Goal: Task Accomplishment & Management: Complete application form

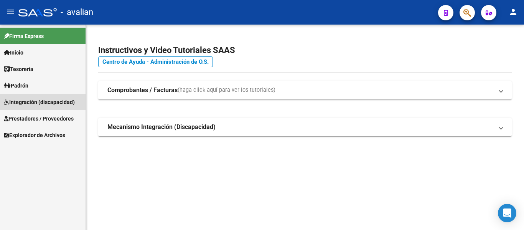
click at [26, 102] on span "Integración (discapacidad)" at bounding box center [39, 102] width 71 height 8
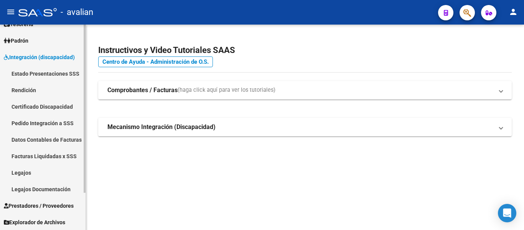
scroll to position [45, 0]
click at [31, 172] on link "Legajos" at bounding box center [42, 172] width 85 height 16
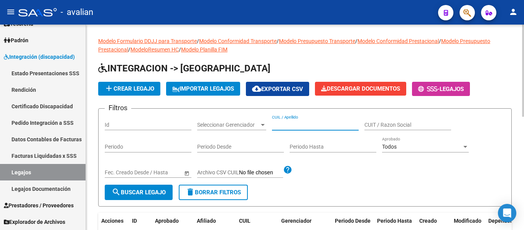
click at [279, 122] on input "CUIL / Apellido" at bounding box center [315, 125] width 87 height 7
paste input "23581554109"
type input "23581554109"
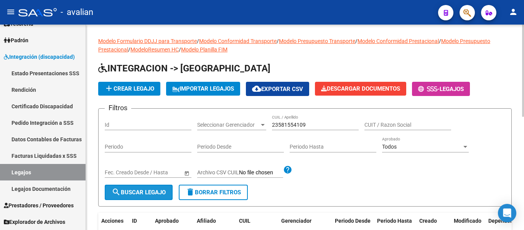
click at [148, 190] on span "search Buscar Legajo" at bounding box center [139, 192] width 54 height 7
click at [133, 79] on app-list-header "INTEGRACION -> Legajos add Crear Legajo IMPORTAR LEGAJOS cloud_download Exporta…" at bounding box center [304, 134] width 413 height 144
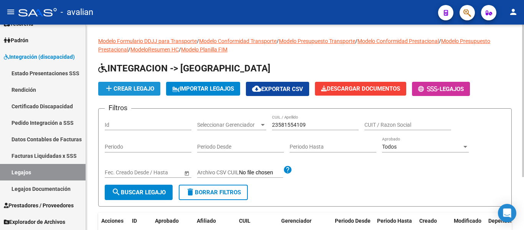
click at [135, 90] on span "add Crear Legajo" at bounding box center [129, 88] width 50 height 7
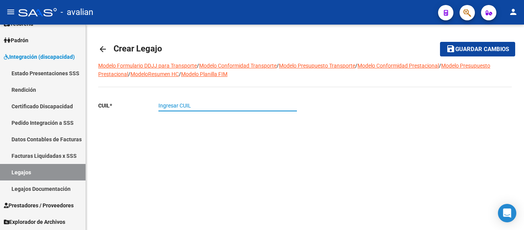
click at [180, 105] on input "Ingresar CUIL" at bounding box center [227, 105] width 138 height 7
paste input "23-58155410-9"
type input "23-58155410-9"
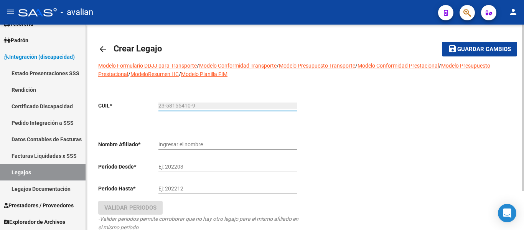
type input "[PERSON_NAME]"
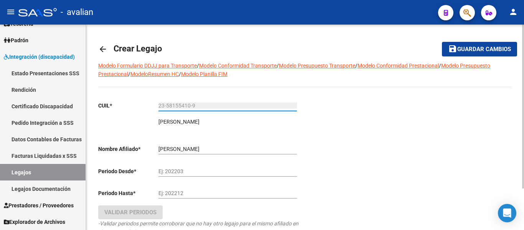
type input "23-58155410-9"
click at [161, 169] on input "Ej: 202203" at bounding box center [227, 171] width 138 height 7
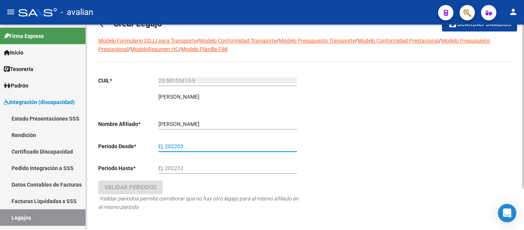
scroll to position [38, 0]
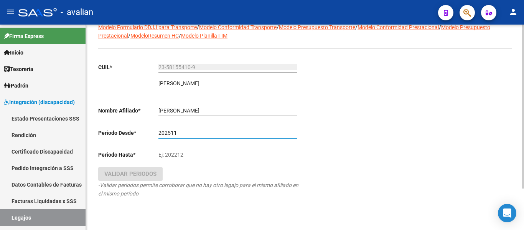
type input "202511"
click at [180, 153] on input "Ej: 202212" at bounding box center [227, 154] width 138 height 7
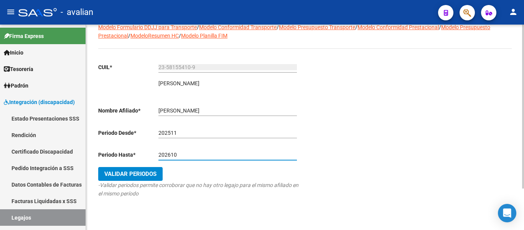
type input "202610"
click at [147, 174] on span "Validar Periodos" at bounding box center [130, 173] width 52 height 7
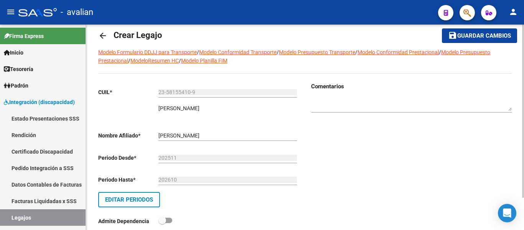
scroll to position [0, 0]
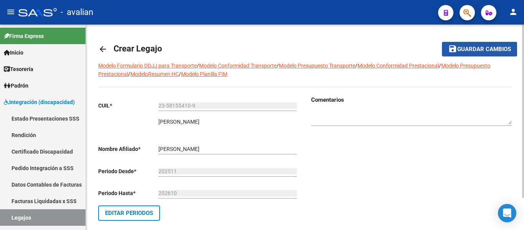
click at [279, 48] on span "Guardar cambios" at bounding box center [484, 49] width 54 height 7
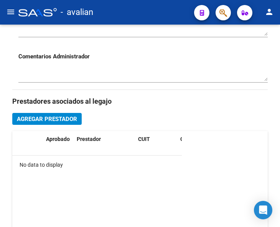
scroll to position [347, 0]
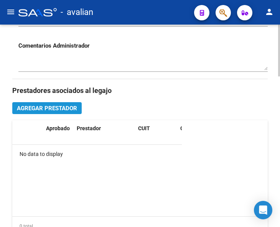
click at [34, 106] on span "Agregar Prestador" at bounding box center [47, 108] width 60 height 7
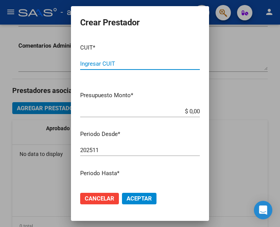
click at [100, 64] on input "Ingresar CUIT" at bounding box center [140, 63] width 120 height 7
type input "27-34081839-9"
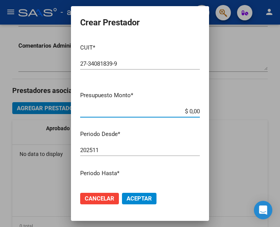
drag, startPoint x: 171, startPoint y: 111, endPoint x: 212, endPoint y: 113, distance: 41.5
click at [212, 113] on div "Crear Prestador CUIT * 27-34081839-9 Ingresar CUIT ARCA Padrón Presupuesto Mont…" at bounding box center [140, 113] width 280 height 227
type input "$ 98.964,88"
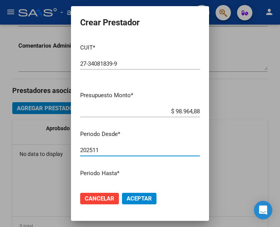
click at [101, 149] on input "202511" at bounding box center [140, 149] width 120 height 7
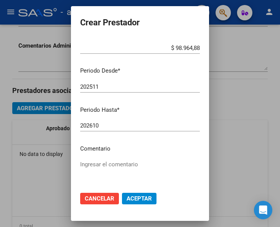
scroll to position [77, 0]
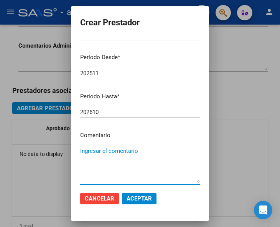
click at [103, 154] on textarea "Ingresar el comentario" at bounding box center [140, 164] width 120 height 36
type textarea "Terapia Ocupacional 2 sesiones semanales"
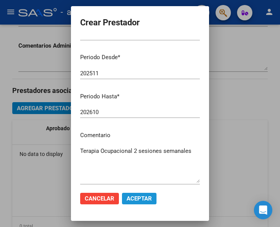
click at [134, 198] on span "Aceptar" at bounding box center [138, 198] width 25 height 7
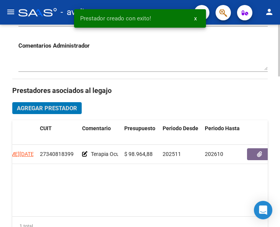
scroll to position [0, 100]
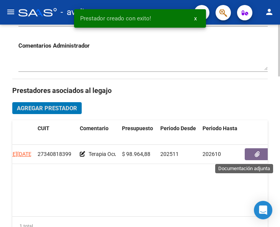
click at [255, 154] on icon "button" at bounding box center [257, 154] width 5 height 6
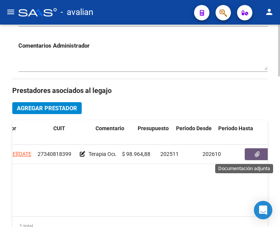
scroll to position [0, 0]
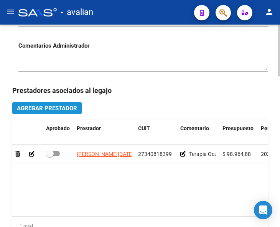
click at [72, 111] on span "Agregar Prestador" at bounding box center [47, 108] width 60 height 7
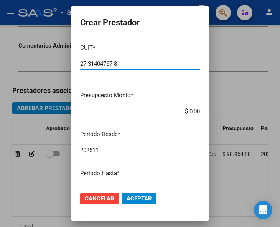
type input "27-31404767-8"
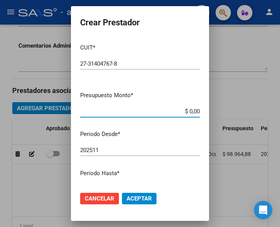
drag, startPoint x: 175, startPoint y: 111, endPoint x: 191, endPoint y: 99, distance: 20.2
click at [199, 109] on app-form-text-field "Presupuesto Monto * $ 0,00 Ingresar el monto" at bounding box center [143, 103] width 126 height 24
type input "$ 98.964,88"
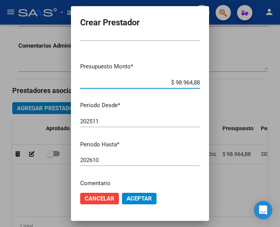
scroll to position [77, 0]
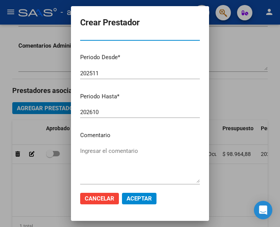
click at [94, 155] on textarea "Ingresar el comentario" at bounding box center [140, 164] width 120 height 36
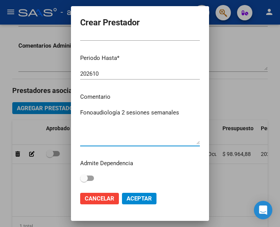
scroll to position [115, 0]
type textarea "Fonoaudiología 2 sesiones semanales"
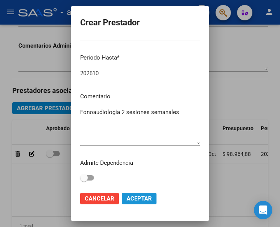
click at [139, 203] on button "Aceptar" at bounding box center [139, 197] width 34 height 11
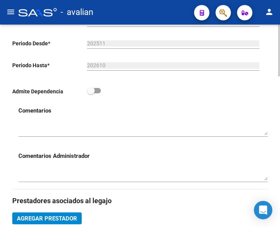
scroll to position [232, 0]
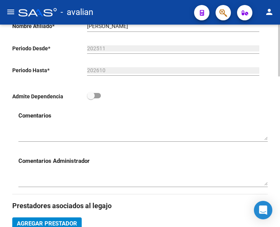
click at [150, 96] on div "Admite Dependencia" at bounding box center [136, 98] width 249 height 14
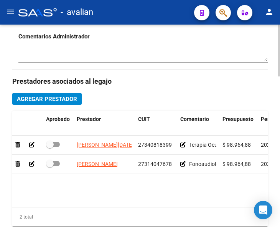
scroll to position [347, 0]
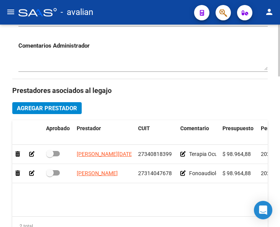
click at [67, 105] on span "Agregar Prestador" at bounding box center [47, 108] width 60 height 7
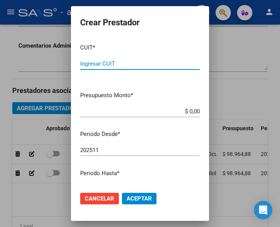
click at [106, 62] on input "Ingresar CUIT" at bounding box center [140, 63] width 120 height 7
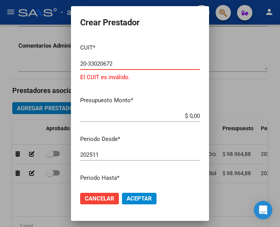
click at [95, 62] on input "20-33020672" at bounding box center [140, 63] width 120 height 7
click at [109, 62] on input "20-33020672" at bounding box center [140, 63] width 120 height 7
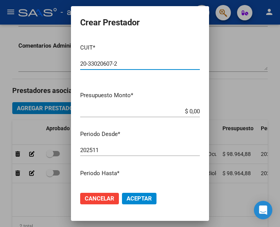
type input "20-33020607-2"
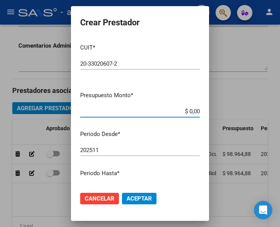
drag, startPoint x: 170, startPoint y: 112, endPoint x: 202, endPoint y: 106, distance: 32.3
click at [202, 106] on mat-dialog-content "CUIT * 20-33020607-2 Ingresar CUIT ARCA Padrón Presupuesto Monto * $ 0,00 Ingre…" at bounding box center [140, 111] width 138 height 147
click at [177, 117] on div "$ 0,00 Ingresar el monto" at bounding box center [140, 110] width 120 height 11
type input "$ 866.816,00"
click at [116, 143] on mat-dialog-content "CUIT * 20-33020607-2 Ingresar CUIT ARCA Padrón Presupuesto Monto * $ 866.816,00…" at bounding box center [140, 111] width 138 height 147
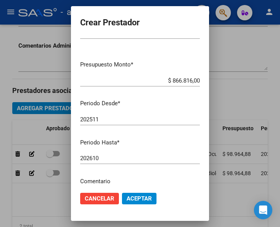
scroll to position [77, 0]
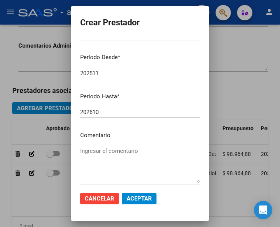
click at [113, 149] on textarea "Ingresar el comentario" at bounding box center [140, 164] width 120 height 36
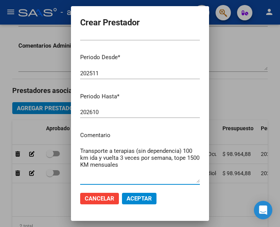
type textarea "Transporte a terapias (sin dependencia) 100 km ida y vuelta 3 veces por semana,…"
click at [148, 195] on span "Aceptar" at bounding box center [138, 198] width 25 height 7
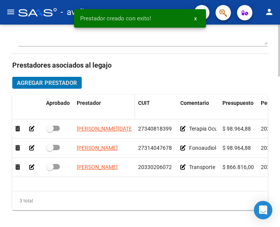
scroll to position [385, 0]
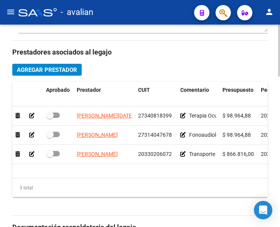
click at [64, 69] on span "Agregar Prestador" at bounding box center [47, 69] width 60 height 7
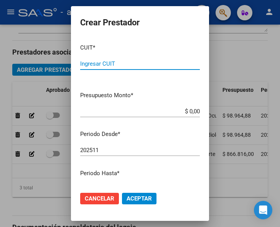
click at [104, 66] on input "Ingresar CUIT" at bounding box center [140, 63] width 120 height 7
type input "27-36935500-2"
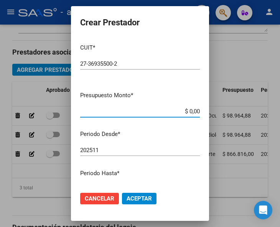
drag, startPoint x: 177, startPoint y: 109, endPoint x: 204, endPoint y: 114, distance: 27.6
click at [204, 114] on mat-dialog-content "CUIT * 27-36935500-2 Ingresar CUIT ARCA Padrón Presupuesto Monto * $ 0,00 Ingre…" at bounding box center [140, 111] width 138 height 147
type input "$ 98.964,88"
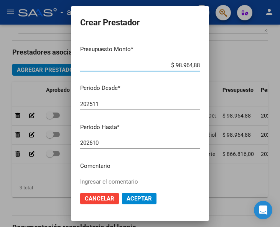
scroll to position [115, 0]
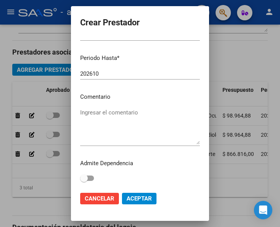
click at [106, 109] on textarea "Ingresar el comentario" at bounding box center [140, 126] width 120 height 36
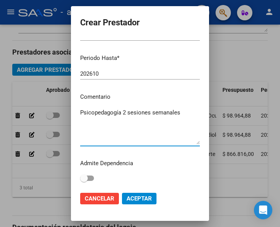
type textarea "Psicopedagogía 2 sesiones semanales"
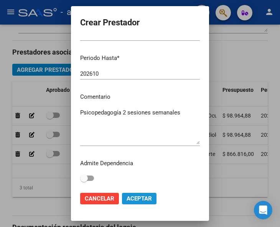
click at [135, 195] on span "Aceptar" at bounding box center [138, 198] width 25 height 7
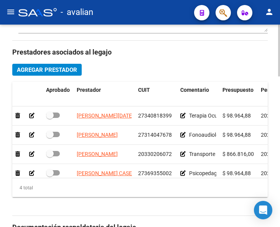
click at [54, 71] on span "Agregar Prestador" at bounding box center [47, 69] width 60 height 7
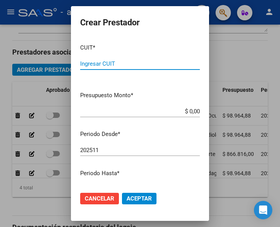
click at [105, 64] on input "Ingresar CUIT" at bounding box center [140, 63] width 120 height 7
click at [108, 61] on input "Ingresar CUIT" at bounding box center [140, 63] width 120 height 7
type input "27-32802489-1"
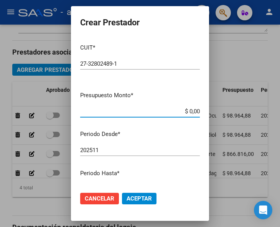
click at [183, 108] on input "$ 0,00" at bounding box center [140, 111] width 120 height 7
drag, startPoint x: 181, startPoint y: 112, endPoint x: 199, endPoint y: 108, distance: 17.9
click at [199, 108] on app-form-text-field "Presupuesto Monto * $ 0,00 Ingresar el monto" at bounding box center [143, 103] width 126 height 24
type input "$ 49.482,44"
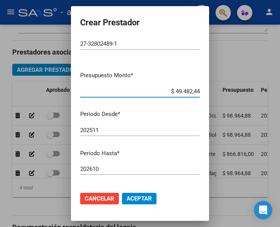
scroll to position [38, 0]
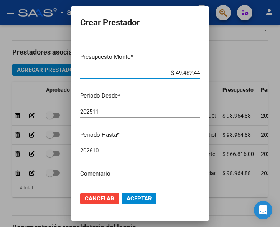
click at [91, 169] on p "Comentario" at bounding box center [140, 173] width 120 height 9
click at [90, 175] on p "Comentario" at bounding box center [140, 173] width 120 height 9
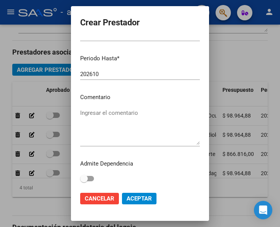
scroll to position [115, 0]
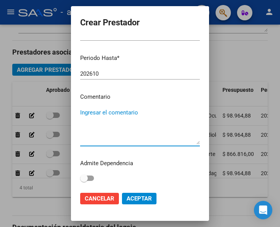
click at [119, 111] on textarea "Ingresar el comentario" at bounding box center [140, 126] width 120 height 36
type textarea "Psicología 1 sesión semanal"
click at [135, 195] on span "Aceptar" at bounding box center [138, 198] width 25 height 7
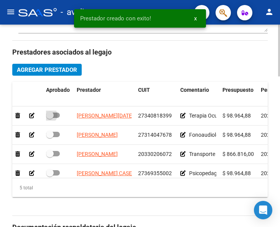
click at [58, 116] on span at bounding box center [53, 114] width 14 height 5
click at [50, 118] on input "checkbox" at bounding box center [49, 118] width 0 height 0
checkbox input "true"
drag, startPoint x: 57, startPoint y: 134, endPoint x: 57, endPoint y: 143, distance: 9.2
click at [57, 134] on span at bounding box center [53, 133] width 14 height 5
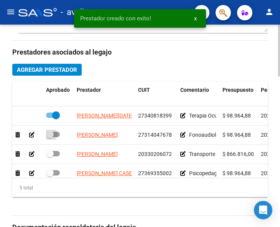
click at [50, 137] on input "checkbox" at bounding box center [49, 137] width 0 height 0
checkbox input "true"
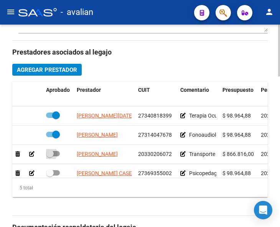
click at [57, 153] on span at bounding box center [53, 153] width 14 height 5
click at [50, 156] on input "checkbox" at bounding box center [49, 156] width 0 height 0
checkbox input "true"
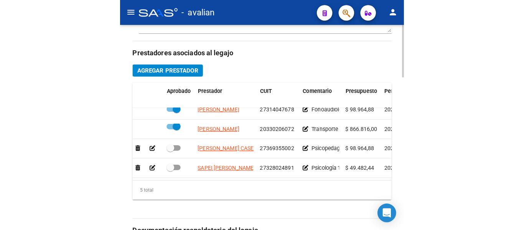
scroll to position [33, 0]
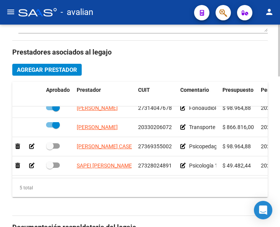
click at [58, 143] on span at bounding box center [53, 145] width 14 height 5
click at [50, 148] on input "checkbox" at bounding box center [49, 148] width 0 height 0
checkbox input "true"
click at [57, 162] on span at bounding box center [53, 164] width 14 height 5
click at [50, 168] on input "checkbox" at bounding box center [49, 168] width 0 height 0
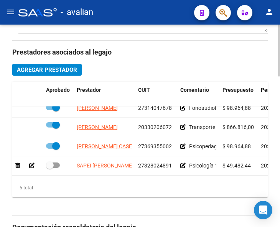
checkbox input "true"
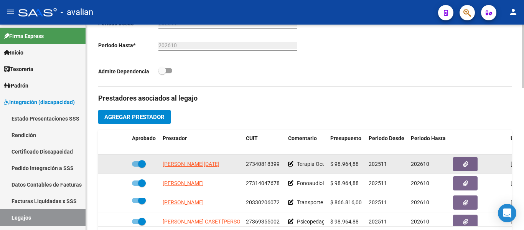
scroll to position [247, 0]
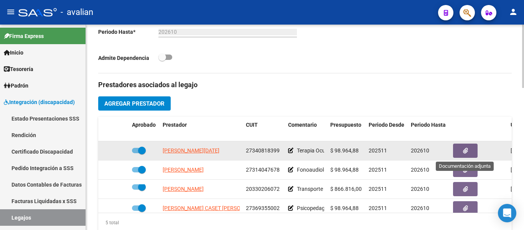
click at [279, 151] on button "button" at bounding box center [465, 150] width 25 height 14
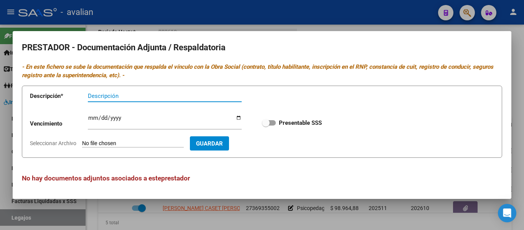
click at [255, 219] on div at bounding box center [262, 115] width 524 height 230
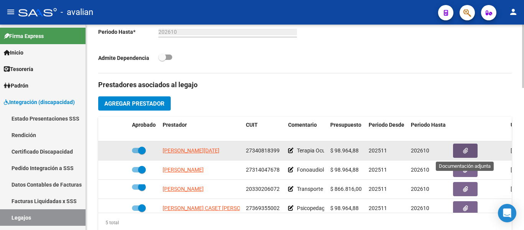
click at [279, 151] on button "button" at bounding box center [465, 150] width 25 height 14
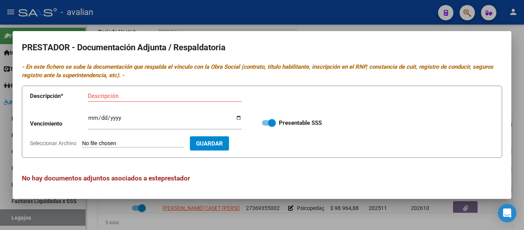
click at [97, 143] on input "Seleccionar Archivo" at bounding box center [133, 143] width 102 height 7
type input "C:\fakepath\TO TD.jpg"
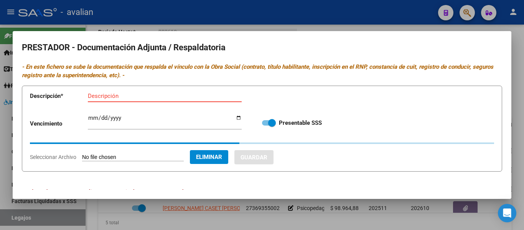
click at [105, 96] on input "Descripción" at bounding box center [165, 95] width 154 height 7
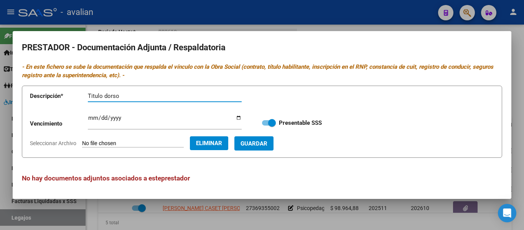
type input "Titulo dorso"
click at [273, 139] on button "Guardar" at bounding box center [253, 143] width 39 height 14
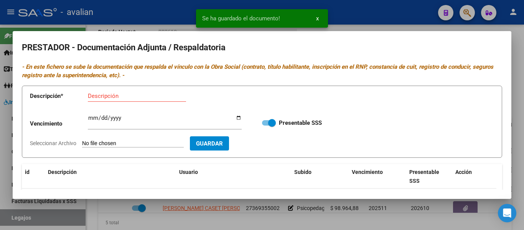
click at [106, 142] on input "Seleccionar Archivo" at bounding box center [133, 143] width 102 height 7
type input "C:\fakepath\TO TF.jpg"
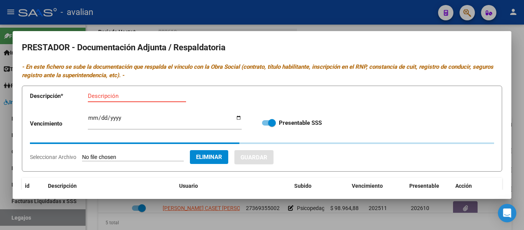
click at [100, 94] on input "Descripción" at bounding box center [137, 95] width 98 height 7
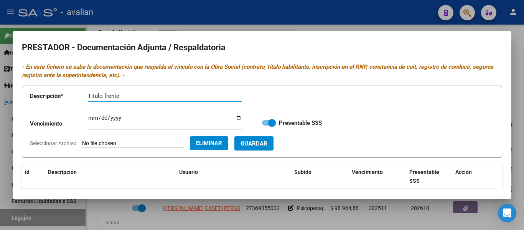
type input "Titulo frente"
click at [267, 145] on span "Guardar" at bounding box center [253, 143] width 27 height 7
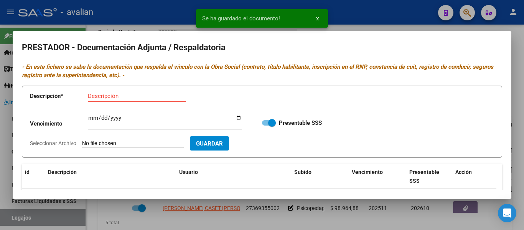
click at [96, 141] on input "Seleccionar Archivo" at bounding box center [133, 143] width 102 height 7
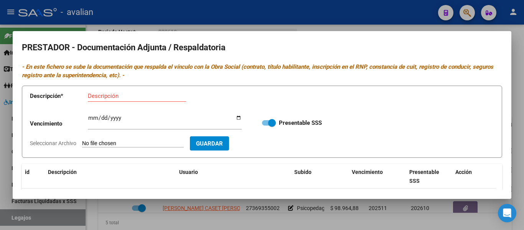
type input "C:\fakepath\TO ARCA.jpg"
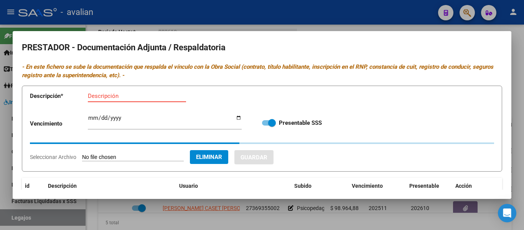
click at [105, 96] on input "Descripción" at bounding box center [137, 95] width 98 height 7
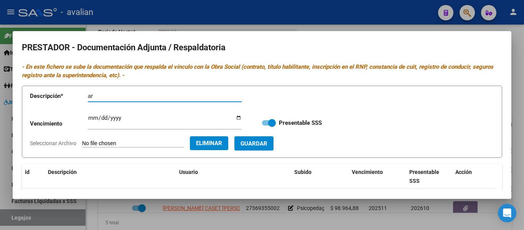
type input "a"
type input "ARCA"
click at [266, 142] on span "Guardar" at bounding box center [253, 143] width 27 height 7
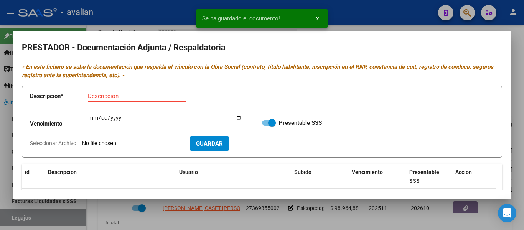
click at [102, 142] on input "Seleccionar Archivo" at bounding box center [133, 143] width 102 height 7
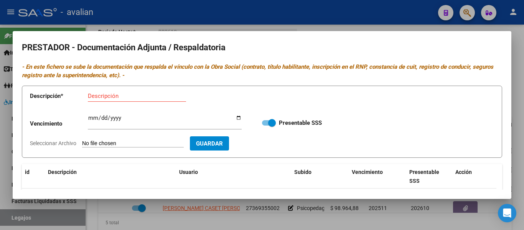
type input "C:\fakepath\TO RNP [DATE].jpg"
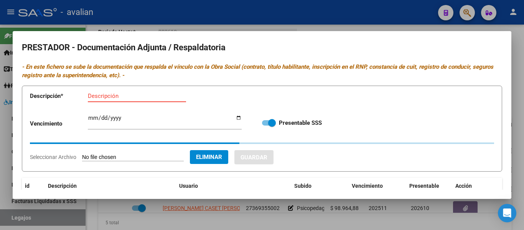
click at [129, 94] on input "Descripción" at bounding box center [137, 95] width 98 height 7
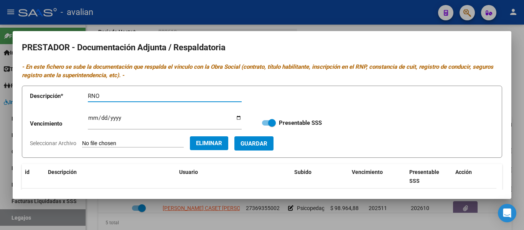
type input "RNO"
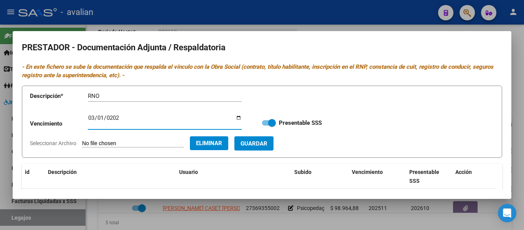
type input "[DATE]"
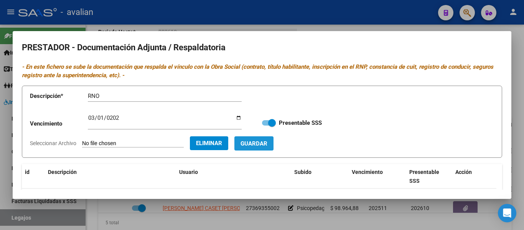
click at [273, 138] on button "Guardar" at bounding box center [253, 143] width 39 height 14
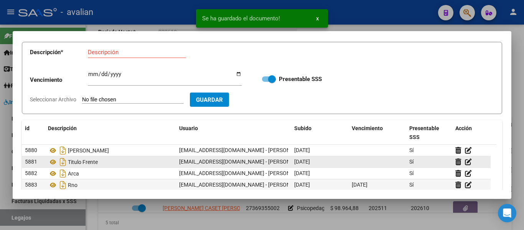
scroll to position [57, 0]
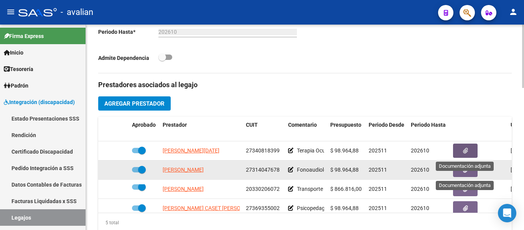
click at [279, 169] on icon "button" at bounding box center [465, 170] width 5 height 6
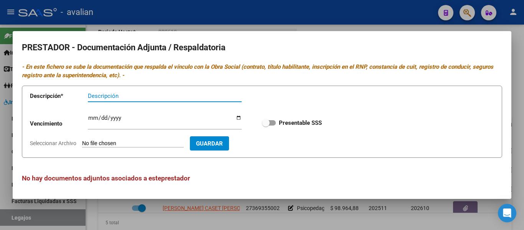
click at [117, 143] on input "Seleccionar Archivo" at bounding box center [133, 143] width 102 height 7
type input "C:\fakepath\Fono TF.jpg"
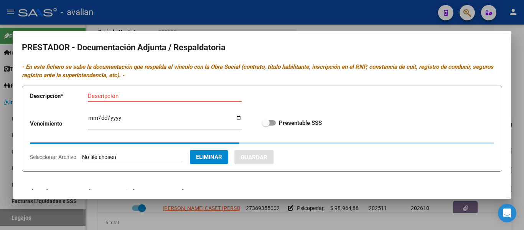
click at [97, 95] on input "Descripción" at bounding box center [165, 95] width 154 height 7
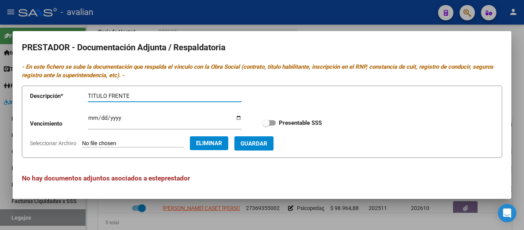
type input "TITULO FRENTE"
click at [267, 146] on span "Guardar" at bounding box center [253, 143] width 27 height 7
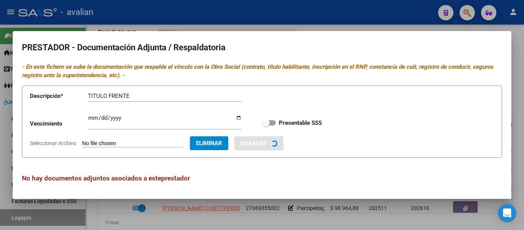
checkbox input "true"
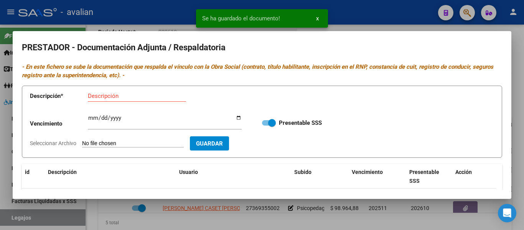
click at [134, 97] on input "Descripción" at bounding box center [137, 95] width 98 height 7
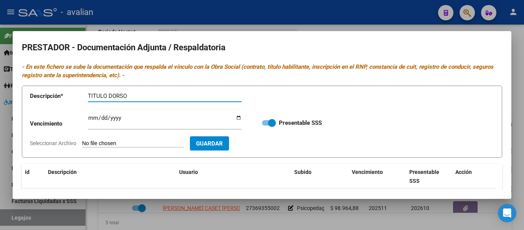
type input "TITULO DORSO"
click at [125, 142] on input "Seleccionar Archivo" at bounding box center [133, 143] width 102 height 7
type input "C:\fakepath\Fono TD.jpg"
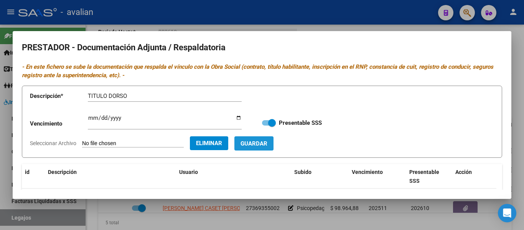
click at [267, 145] on span "Guardar" at bounding box center [253, 143] width 27 height 7
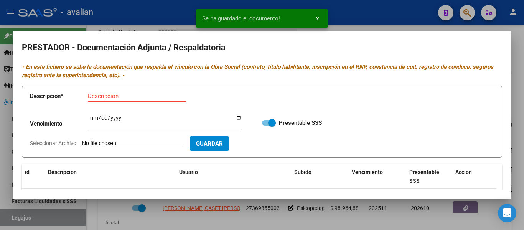
click at [112, 97] on input "Descripción" at bounding box center [137, 95] width 98 height 7
type input "CBU"
click at [100, 143] on input "Seleccionar Archivo" at bounding box center [133, 143] width 102 height 7
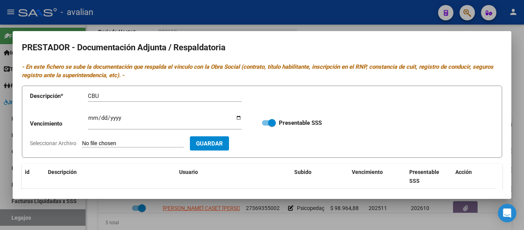
type input "C:\fakepath\Fono CBU.jpg"
click at [267, 142] on span "Guardar" at bounding box center [253, 143] width 27 height 7
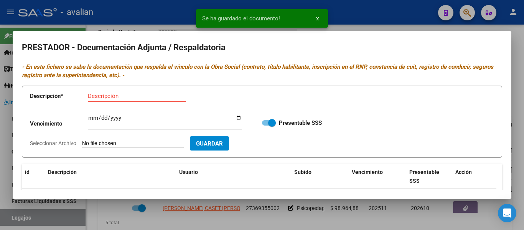
click at [110, 97] on input "Descripción" at bounding box center [137, 95] width 98 height 7
type input "ARCA"
click at [109, 143] on input "Seleccionar Archivo" at bounding box center [133, 143] width 102 height 7
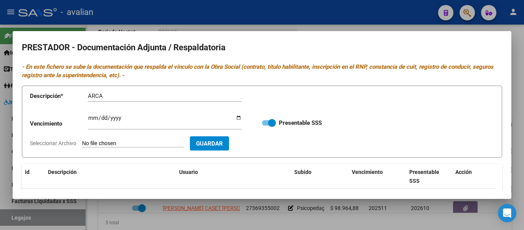
type input "C:\fakepath\Fono ARCA.jpg"
click at [267, 144] on span "Guardar" at bounding box center [253, 143] width 27 height 7
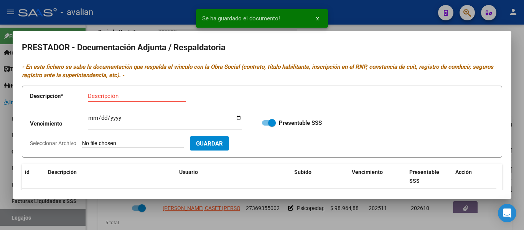
click at [84, 145] on input "Seleccionar Archivo" at bounding box center [133, 143] width 102 height 7
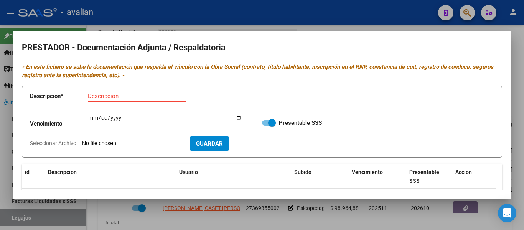
type input "C:\fakepath\Fono RNP [DATE].jpg"
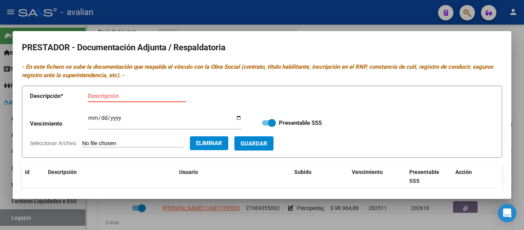
click at [101, 97] on input "Descripción" at bounding box center [137, 95] width 98 height 7
type input "RNP"
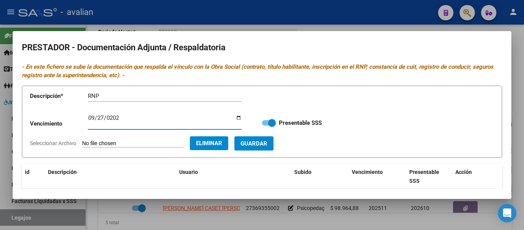
type input "[DATE]"
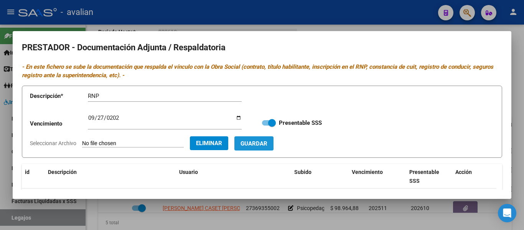
click at [261, 138] on button "Guardar" at bounding box center [253, 143] width 39 height 14
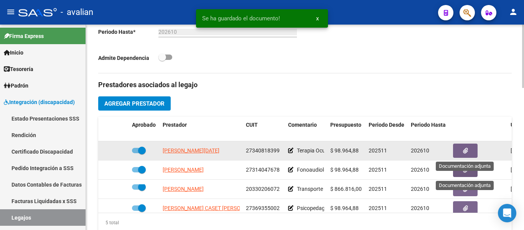
click at [279, 149] on icon "button" at bounding box center [465, 151] width 5 height 6
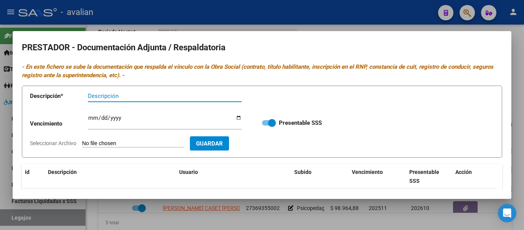
click at [92, 141] on input "Seleccionar Archivo" at bounding box center [133, 143] width 102 height 7
type input "C:\fakepath\TO CBU.jpg"
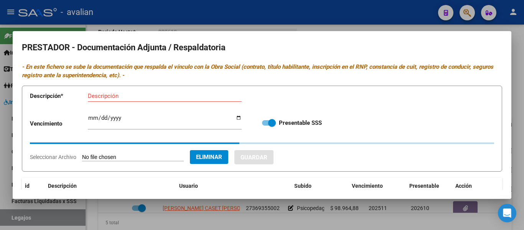
click at [97, 97] on input "Descripción" at bounding box center [165, 95] width 154 height 7
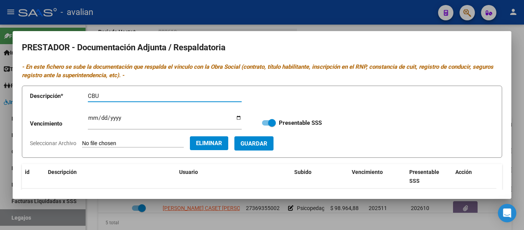
type input "CBU"
click at [257, 138] on button "Guardar" at bounding box center [253, 143] width 39 height 14
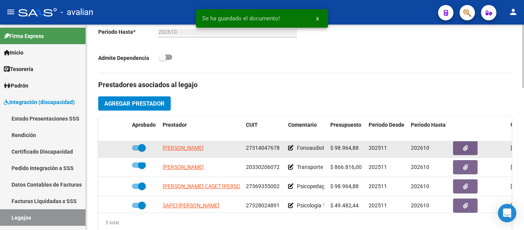
scroll to position [27, 0]
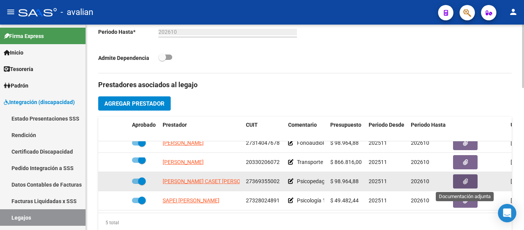
click at [279, 180] on button "button" at bounding box center [465, 181] width 25 height 14
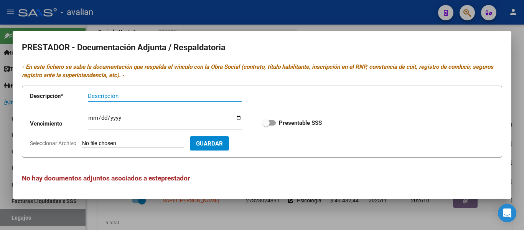
click at [108, 140] on input "Seleccionar Archivo" at bounding box center [133, 143] width 102 height 7
type input "C:\fakepath\PSP TF.jpg"
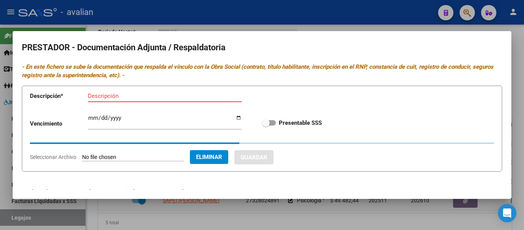
click at [95, 96] on input "Descripción" at bounding box center [165, 95] width 154 height 7
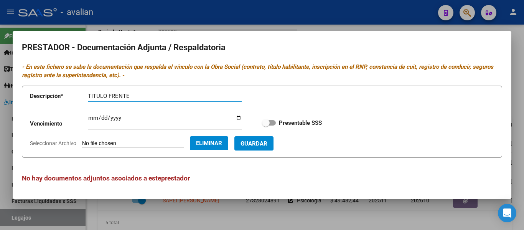
type input "TITULO FRENTE"
click at [264, 141] on span "Guardar" at bounding box center [253, 143] width 27 height 7
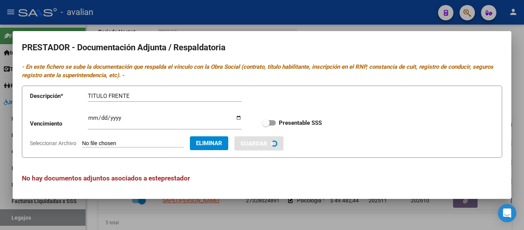
checkbox input "true"
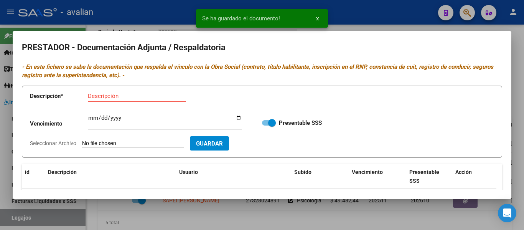
click at [108, 145] on input "Seleccionar Archivo" at bounding box center [133, 143] width 102 height 7
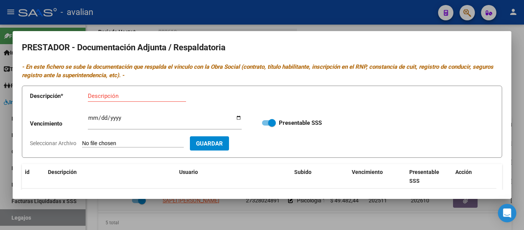
type input "C:\fakepath\PSP TD.jpg"
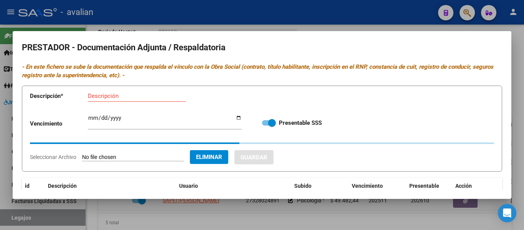
click at [95, 97] on input "Descripción" at bounding box center [137, 95] width 98 height 7
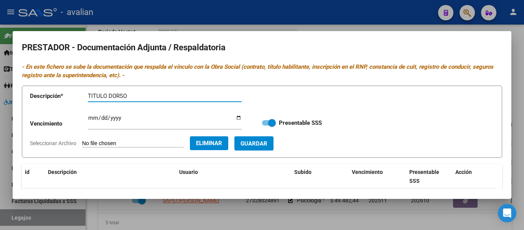
type input "TITULO DORSO"
click at [267, 142] on span "Guardar" at bounding box center [253, 143] width 27 height 7
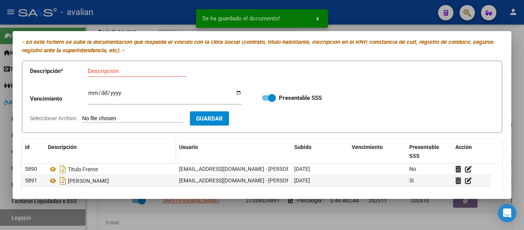
scroll to position [38, 0]
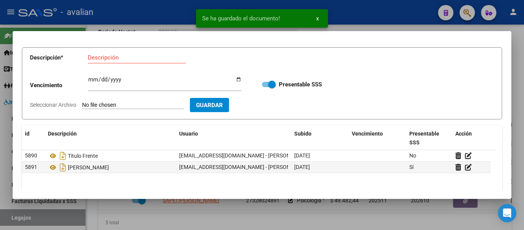
click at [105, 103] on input "Seleccionar Archivo" at bounding box center [133, 105] width 102 height 7
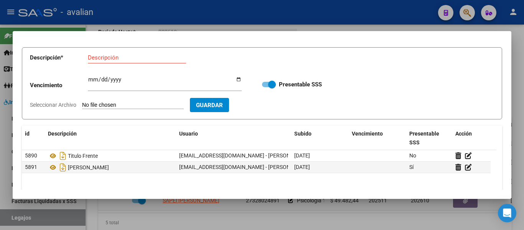
type input "C:\fakepath\PSP CBU.jpg"
click at [116, 59] on input "Descripción" at bounding box center [137, 57] width 98 height 7
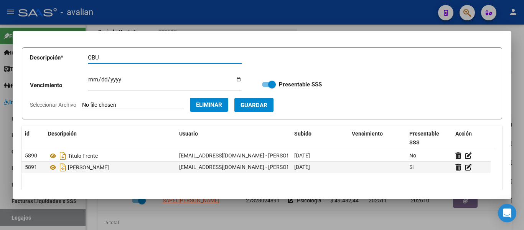
type input "CBU"
click at [269, 100] on button "Guardar" at bounding box center [253, 105] width 39 height 14
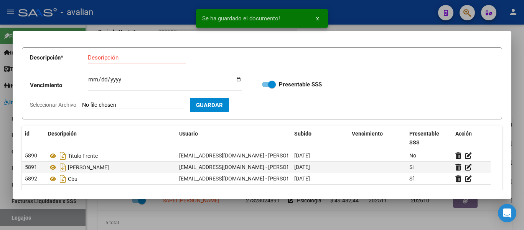
click at [97, 102] on input "Seleccionar Archivo" at bounding box center [133, 105] width 102 height 7
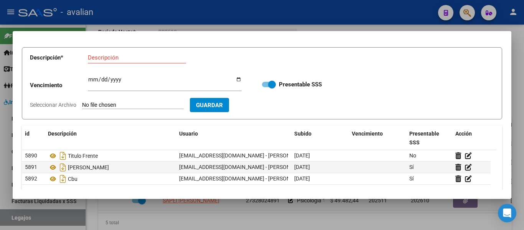
type input "C:\fakepath\Psp arca.jpg"
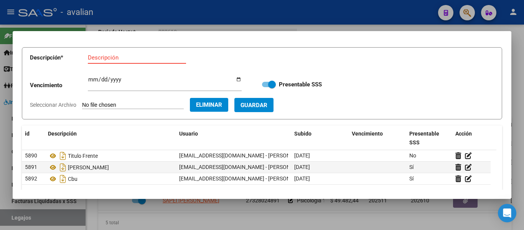
click at [115, 59] on input "Descripción" at bounding box center [137, 57] width 98 height 7
type input "ARCA"
click at [272, 99] on button "Guardar" at bounding box center [253, 105] width 39 height 14
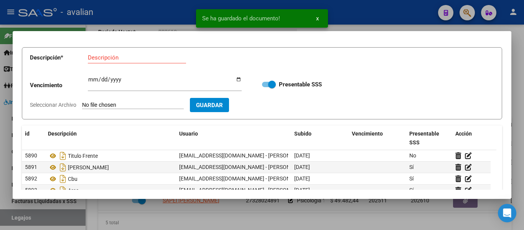
click at [92, 105] on input "Seleccionar Archivo" at bounding box center [133, 105] width 102 height 7
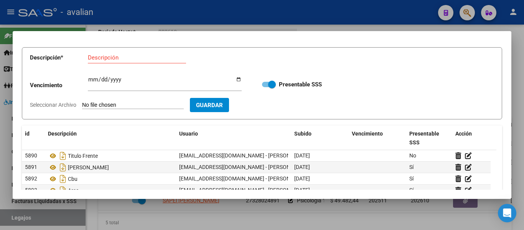
type input "C:\fakepath\PS RNP [DATE].jpg"
click at [91, 82] on input "Ingresar vencimiento" at bounding box center [165, 82] width 154 height 12
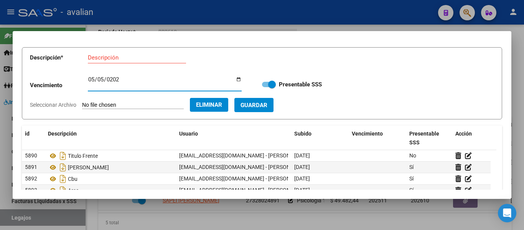
type input "[DATE]"
click at [267, 103] on span "Guardar" at bounding box center [253, 105] width 27 height 7
click at [135, 56] on input "Descripción" at bounding box center [137, 57] width 98 height 7
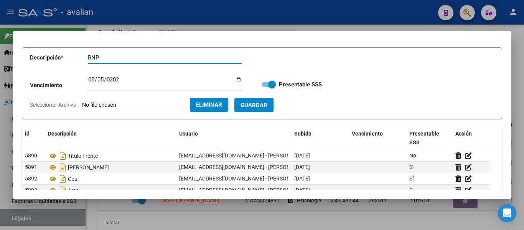
type input "RNP"
click at [267, 103] on span "Guardar" at bounding box center [253, 105] width 27 height 7
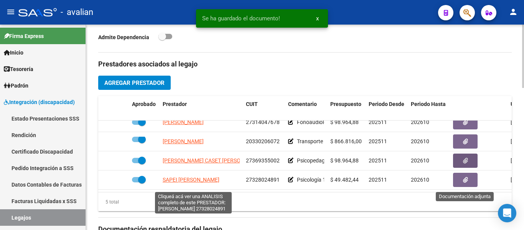
scroll to position [285, 0]
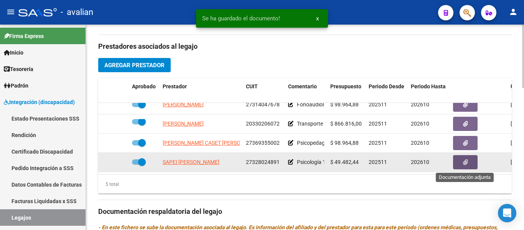
click at [279, 165] on button "button" at bounding box center [465, 162] width 25 height 14
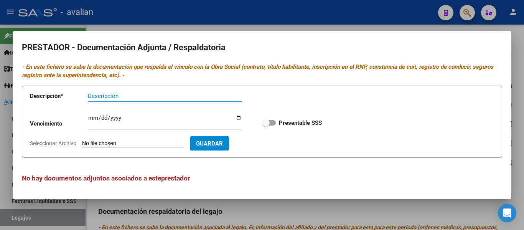
click at [91, 145] on input "Seleccionar Archivo" at bounding box center [133, 143] width 102 height 7
type input "C:\fakepath\PS TF.jpg"
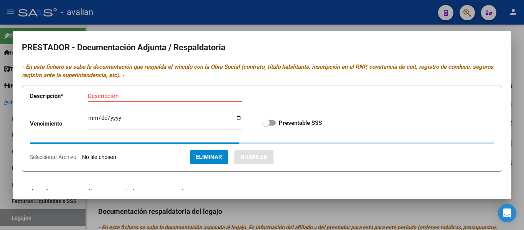
click at [112, 97] on input "Descripción" at bounding box center [165, 95] width 154 height 7
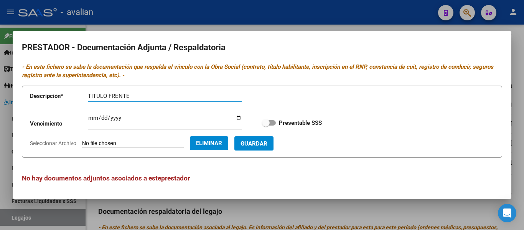
type input "TITULO FRENTE"
click at [259, 144] on span "Guardar" at bounding box center [253, 143] width 27 height 7
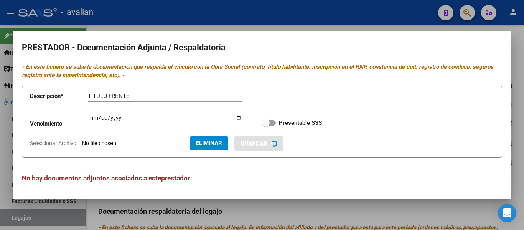
checkbox input "true"
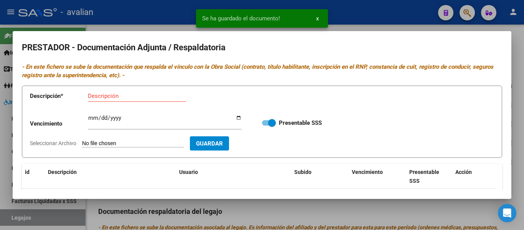
click at [120, 96] on input "Descripción" at bounding box center [137, 95] width 98 height 7
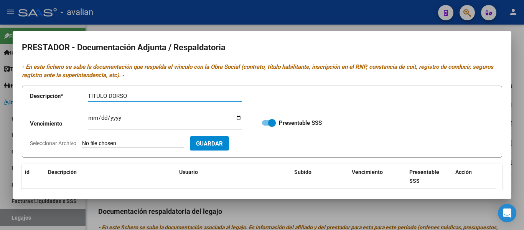
type input "TITULO DORSO"
click at [94, 146] on input "Seleccionar Archivo" at bounding box center [133, 143] width 102 height 7
type input "C:\fakepath\PS TD.jpg"
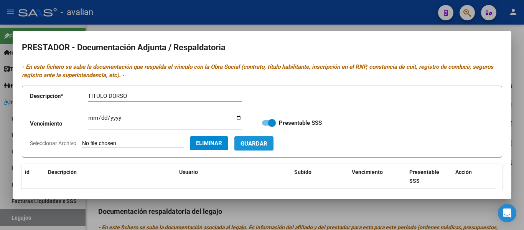
click at [266, 145] on span "Guardar" at bounding box center [253, 143] width 27 height 7
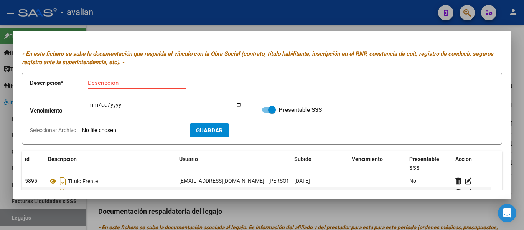
scroll to position [0, 0]
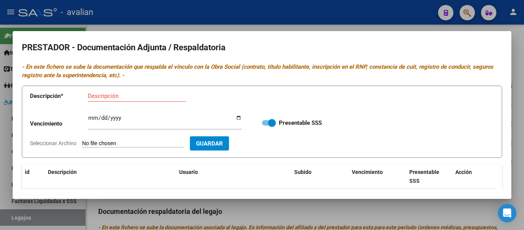
click at [102, 142] on input "Seleccionar Archivo" at bounding box center [133, 143] width 102 height 7
type input "C:\fakepath\PS ARCA.jpg"
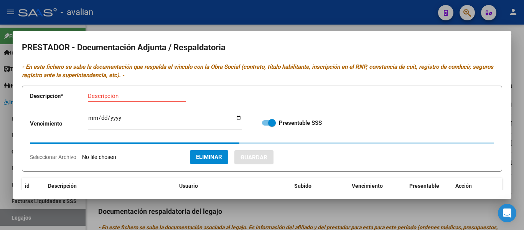
click at [109, 96] on input "Descripción" at bounding box center [137, 95] width 98 height 7
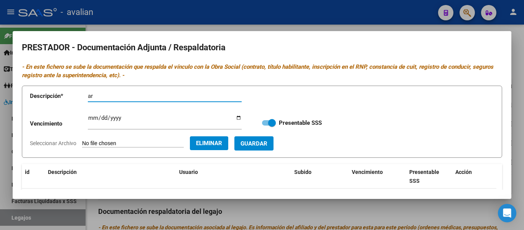
type input "a"
type input "ARCA"
click at [264, 145] on span "Guardar" at bounding box center [253, 143] width 27 height 7
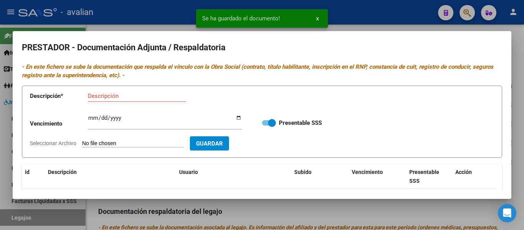
click at [97, 142] on input "Seleccionar Archivo" at bounding box center [133, 143] width 102 height 7
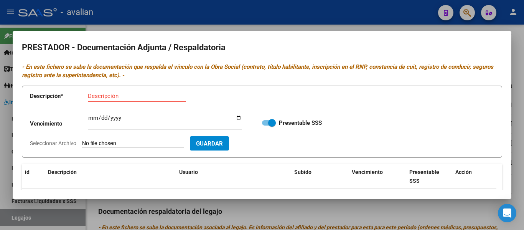
type input "C:\fakepath\PS CBU.jpg"
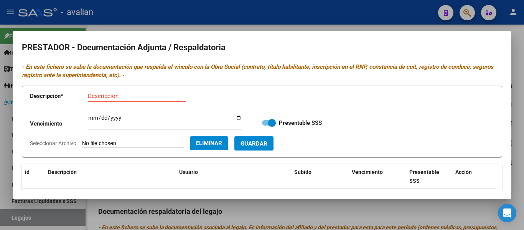
click at [99, 96] on input "Descripción" at bounding box center [137, 95] width 98 height 7
type input "CBU"
click at [264, 149] on button "Guardar" at bounding box center [253, 143] width 39 height 14
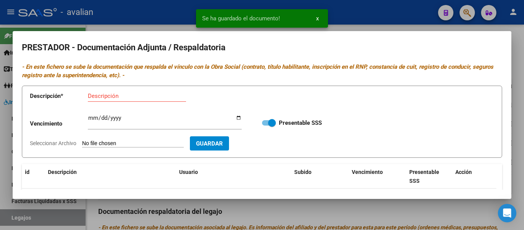
click at [116, 143] on input "Seleccionar Archivo" at bounding box center [133, 143] width 102 height 7
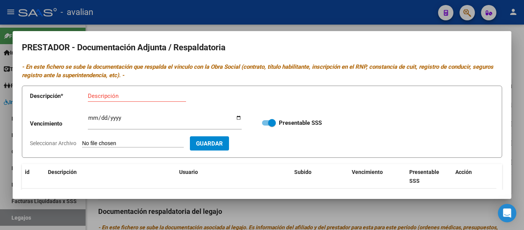
type input "C:\fakepath\PS RNP [DATE].jpg"
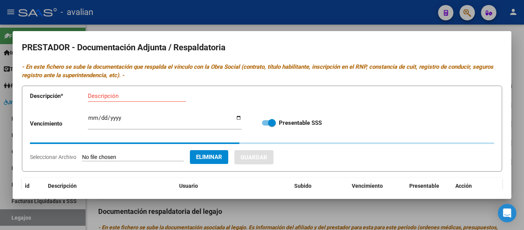
click at [113, 97] on input "Descripción" at bounding box center [137, 95] width 98 height 7
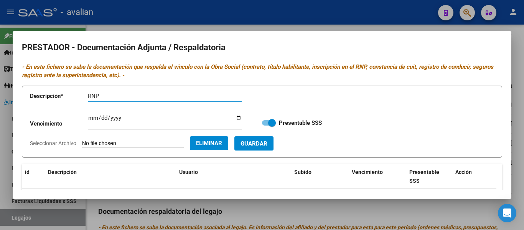
type input "RNP"
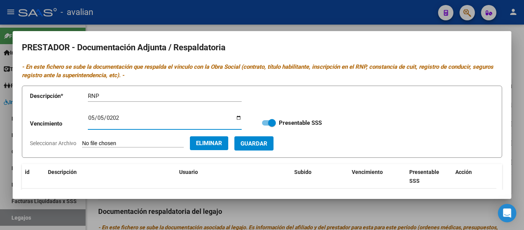
type input "[DATE]"
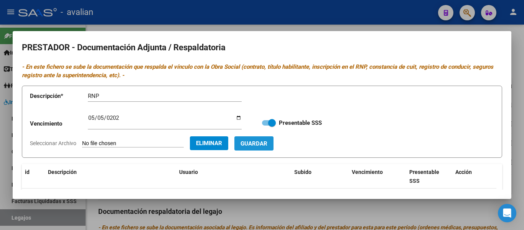
click at [265, 142] on span "Guardar" at bounding box center [253, 143] width 27 height 7
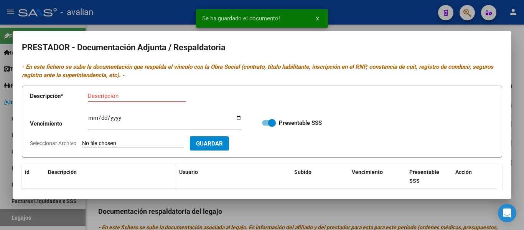
scroll to position [77, 0]
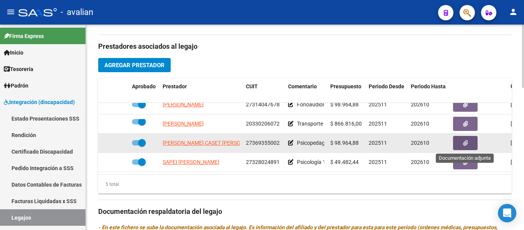
click at [279, 143] on button "button" at bounding box center [465, 143] width 25 height 14
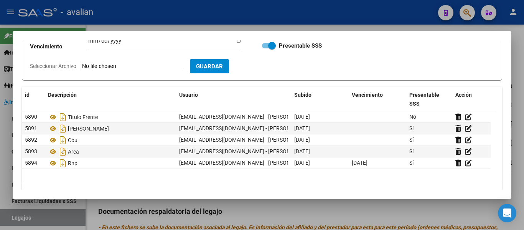
scroll to position [95, 0]
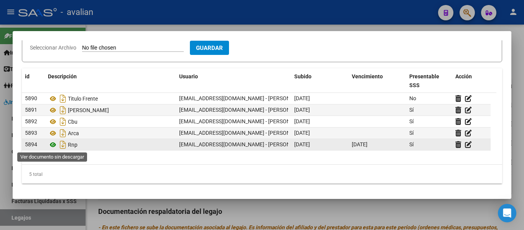
click at [51, 146] on icon at bounding box center [53, 144] width 10 height 9
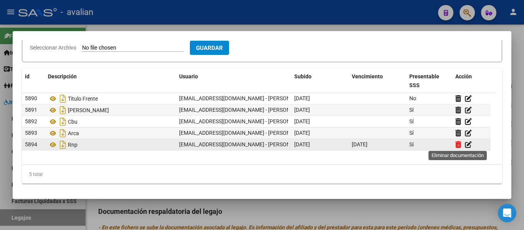
click at [279, 146] on icon at bounding box center [458, 144] width 6 height 7
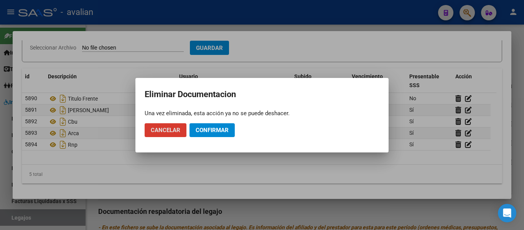
click at [199, 134] on button "Confirmar" at bounding box center [211, 130] width 45 height 14
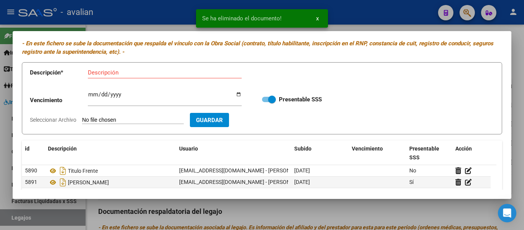
scroll to position [19, 0]
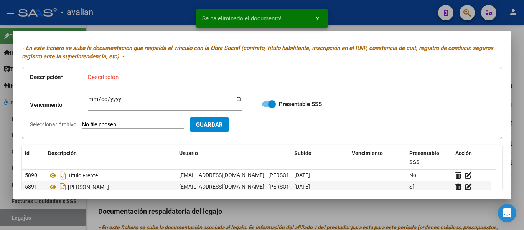
click at [102, 124] on input "Seleccionar Archivo" at bounding box center [133, 124] width 102 height 7
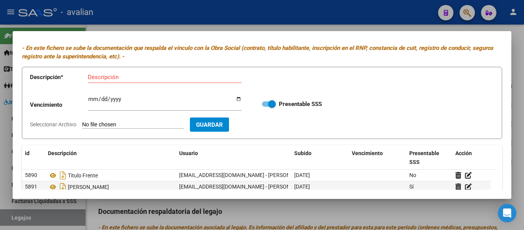
type input "C:\fakepath\PSP RNP [DATE].jpg"
click at [100, 78] on input "Descripción" at bounding box center [165, 77] width 154 height 7
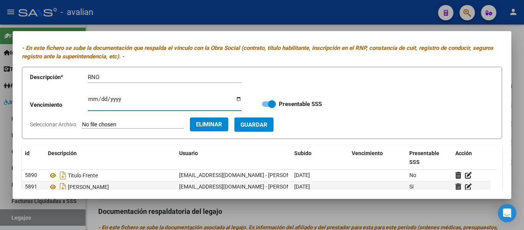
click at [110, 77] on input "RNO" at bounding box center [165, 77] width 154 height 7
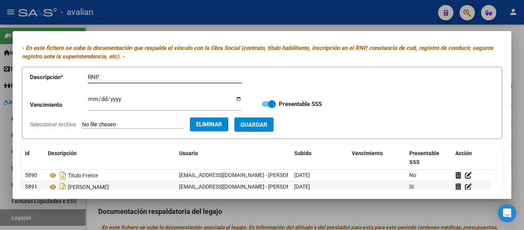
type input "RNP"
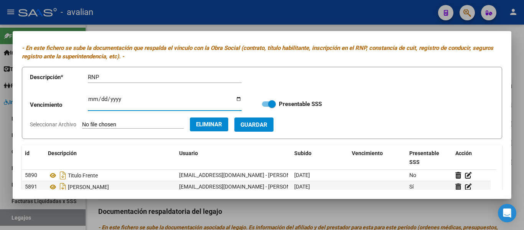
click at [91, 101] on input "Ingresar vencimiento" at bounding box center [165, 102] width 154 height 12
type input "[DATE]"
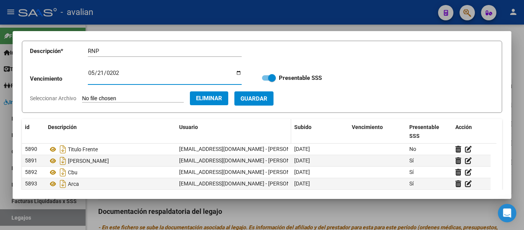
scroll to position [57, 0]
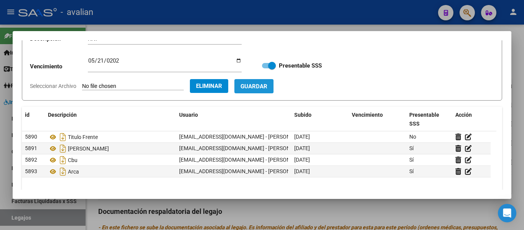
click at [267, 89] on span "Guardar" at bounding box center [253, 86] width 27 height 7
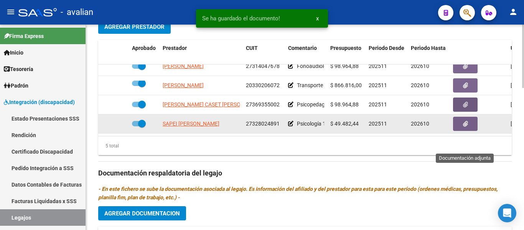
scroll to position [0, 0]
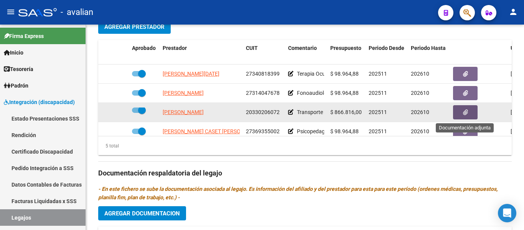
click at [279, 111] on button "button" at bounding box center [465, 112] width 25 height 14
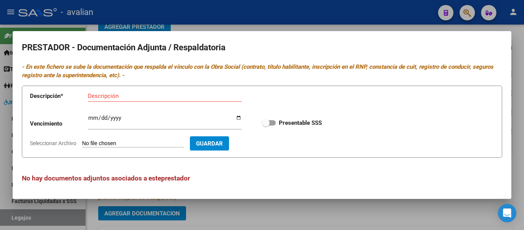
click at [101, 142] on input "Seleccionar Archivo" at bounding box center [133, 143] width 102 height 7
type input "C:\fakepath\TR VTV [DATE].jpg"
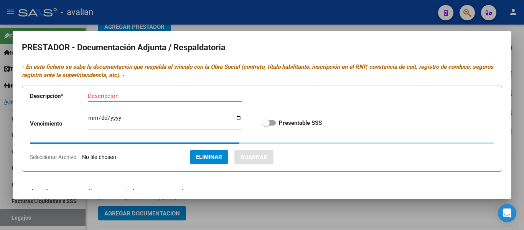
click at [104, 92] on div "Descripción" at bounding box center [165, 95] width 154 height 11
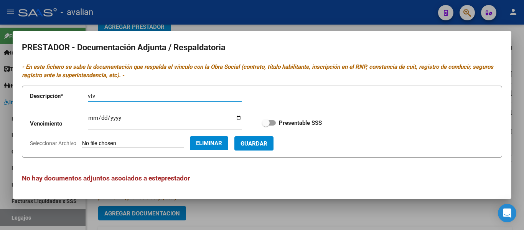
type input "vtv"
click at [91, 117] on input "Ingresar vencimiento" at bounding box center [165, 121] width 154 height 12
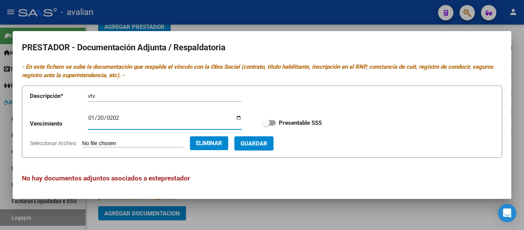
type input "[DATE]"
click at [265, 142] on span "Guardar" at bounding box center [253, 143] width 27 height 7
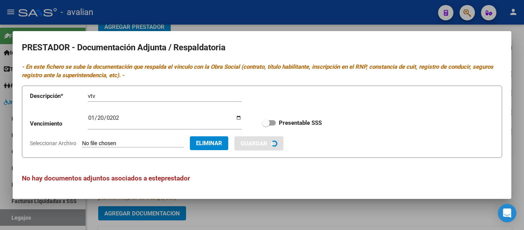
checkbox input "true"
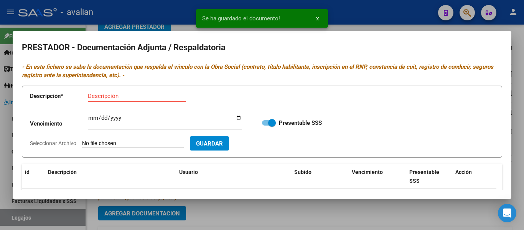
click at [125, 143] on input "Seleccionar Archivo" at bounding box center [133, 143] width 102 height 7
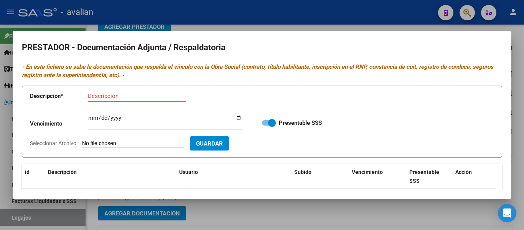
type input "C:\fakepath\TR Seguro [DATE].jpg"
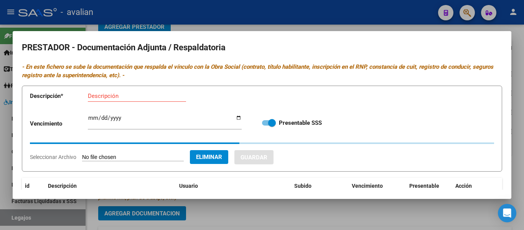
click at [115, 96] on input "Descripción" at bounding box center [137, 95] width 98 height 7
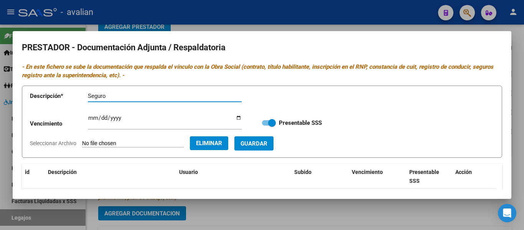
type input "Seguro"
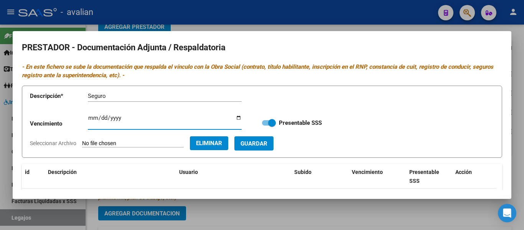
type input "0001-01-15"
type input "[DATE]"
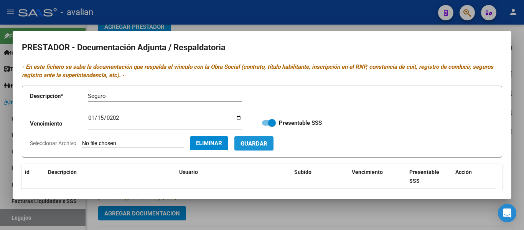
click at [267, 144] on span "Guardar" at bounding box center [253, 143] width 27 height 7
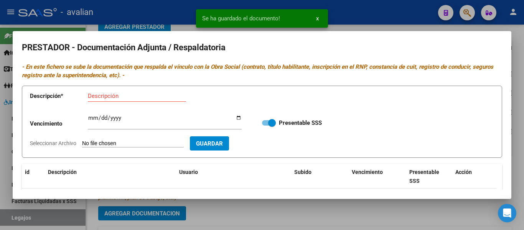
click at [130, 143] on input "Seleccionar Archivo" at bounding box center [133, 143] width 102 height 7
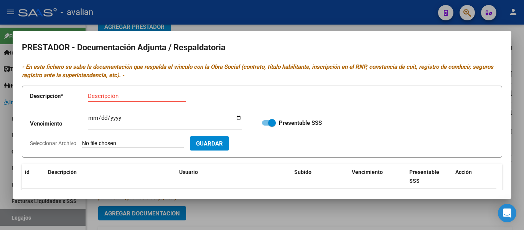
type input "C:\fakepath\TR ARCA.jpg"
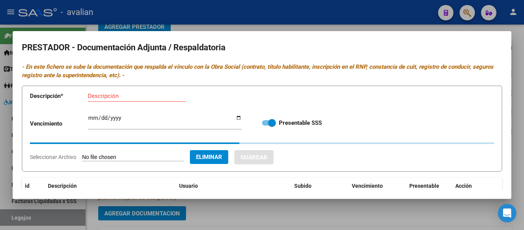
click at [111, 96] on input "Descripción" at bounding box center [137, 95] width 98 height 7
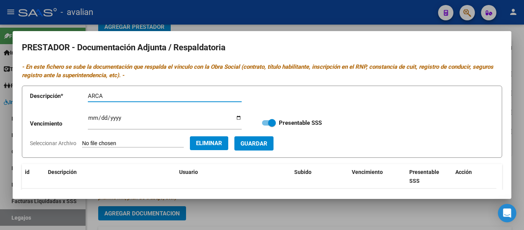
type input "ARCA"
click at [273, 139] on button "Guardar" at bounding box center [253, 143] width 39 height 14
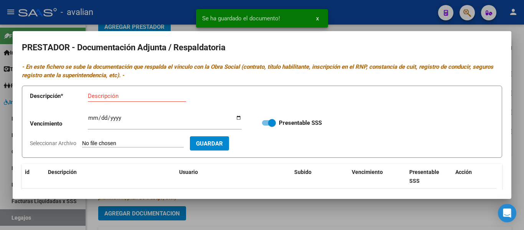
click at [123, 139] on form "Descripción * Descripción Vencimiento Ingresar vencimiento Presentable SSS Sele…" at bounding box center [262, 121] width 480 height 72
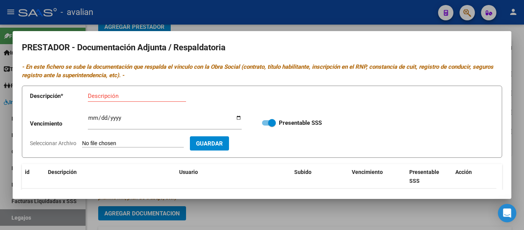
click at [100, 143] on input "Seleccionar Archivo" at bounding box center [133, 143] width 102 height 7
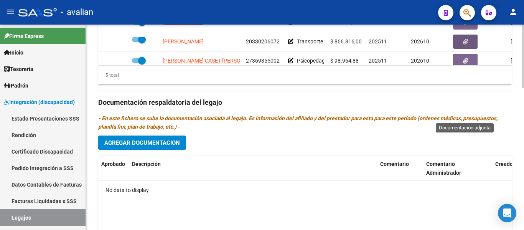
scroll to position [400, 0]
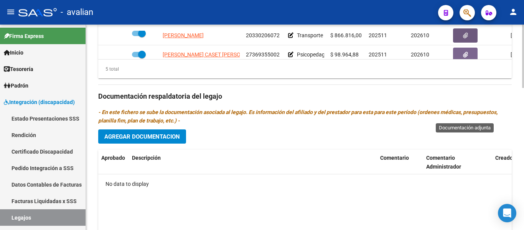
click at [158, 137] on span "Agregar Documentacion" at bounding box center [142, 136] width 76 height 7
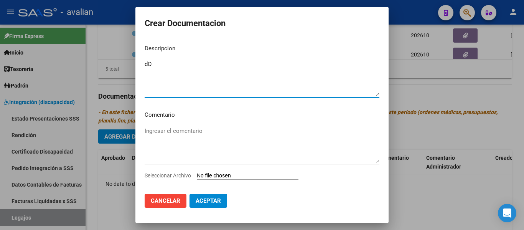
type textarea "d"
type textarea "Docu personal"
click at [211, 176] on input "Seleccionar Archivo" at bounding box center [248, 175] width 102 height 7
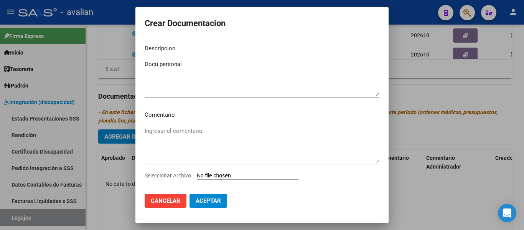
type input "C:\fakepath\PEDIDOS,FORMULARIOS.pdf"
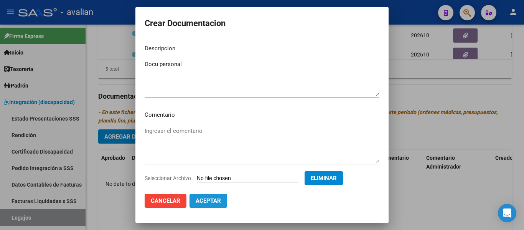
click at [209, 202] on span "Aceptar" at bounding box center [207, 200] width 25 height 7
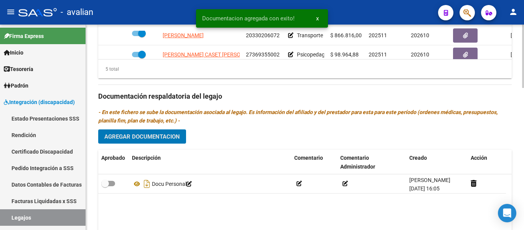
click at [123, 138] on span "Agregar Documentacion" at bounding box center [142, 136] width 76 height 7
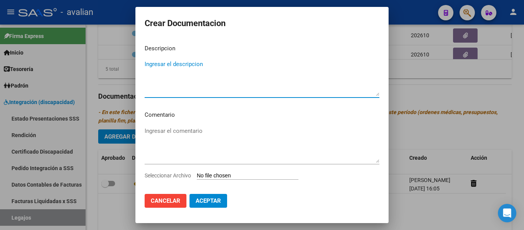
click at [160, 127] on textarea "Ingresar el comentario" at bounding box center [262, 144] width 235 height 36
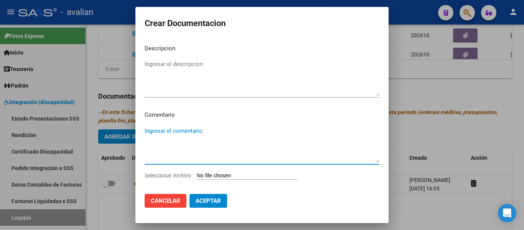
paste textarea "- Fonoaudiología : 2 sesiones semanales - [PERSON_NAME] resol. vigente - Terapi…"
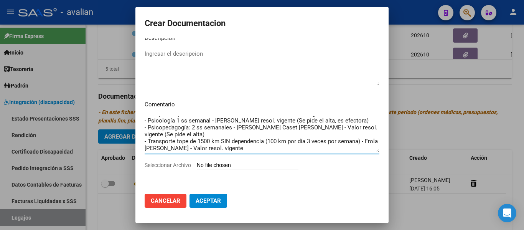
scroll to position [0, 0]
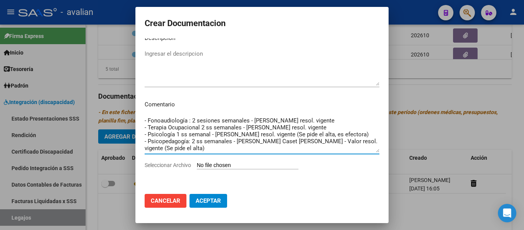
drag, startPoint x: 256, startPoint y: 148, endPoint x: 131, endPoint y: 128, distance: 126.2
click at [131, 128] on div "Crear Documentacion Descripcion Ingresar el descripcion Comentario - Fonoaudiol…" at bounding box center [262, 115] width 524 height 230
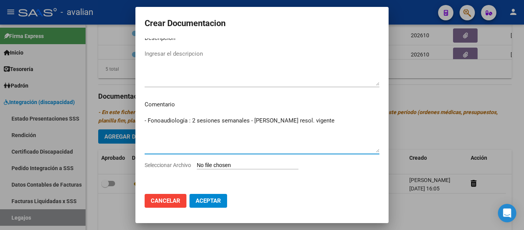
type textarea "- Fonoaudiología : 2 sesiones semanales - [PERSON_NAME] resol. vigente"
click at [156, 54] on textarea "Ingresar el descripcion" at bounding box center [262, 67] width 235 height 36
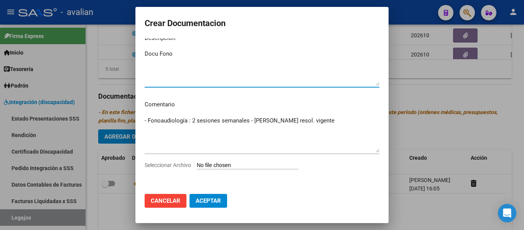
type textarea "Docu Fono"
click at [206, 164] on input "Seleccionar Archivo" at bounding box center [248, 165] width 102 height 7
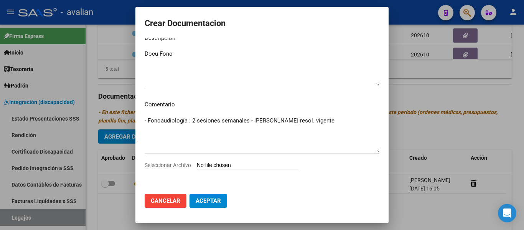
type input "C:\fakepath\FONOUDIOLOGA_compressed.pdf"
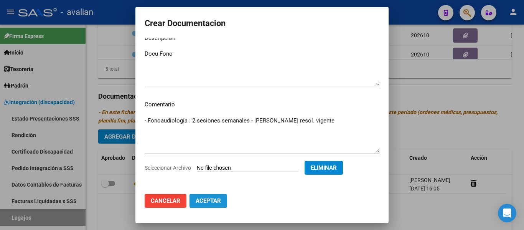
click at [214, 204] on span "Aceptar" at bounding box center [207, 200] width 25 height 7
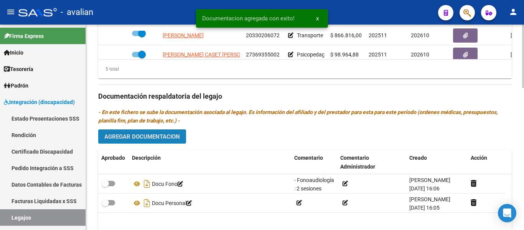
click at [130, 141] on button "Agregar Documentacion" at bounding box center [142, 136] width 88 height 14
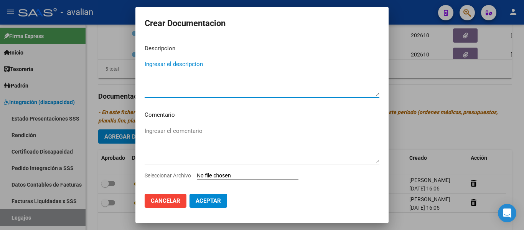
click at [173, 139] on textarea "Ingresar el comentario" at bounding box center [262, 144] width 235 height 36
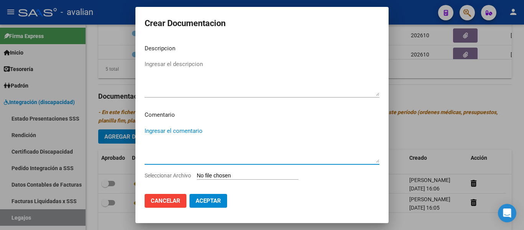
paste textarea "- Fonoaudiología : 2 sesiones semanales - [PERSON_NAME] resol. vigente - Terapi…"
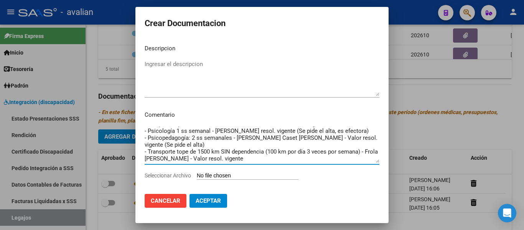
scroll to position [11, 0]
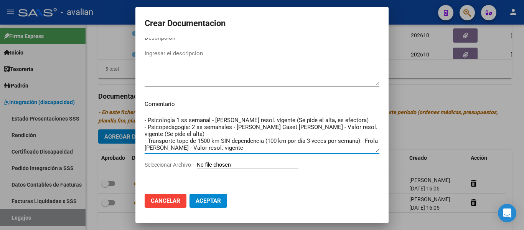
drag, startPoint x: 145, startPoint y: 143, endPoint x: 273, endPoint y: 184, distance: 134.6
click at [273, 184] on mat-dialog-content "Descripcion Ingresar el descripcion Comentario - Fonoaudiología : 2 sesiones se…" at bounding box center [261, 112] width 253 height 149
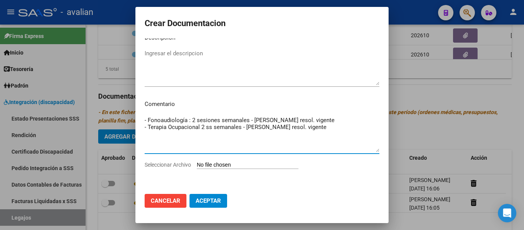
scroll to position [0, 0]
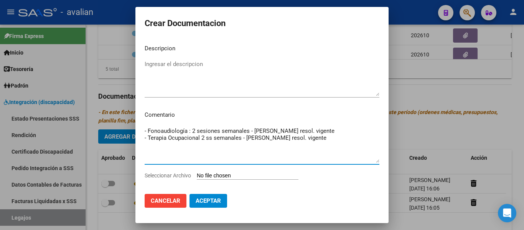
drag, startPoint x: 348, startPoint y: 131, endPoint x: 125, endPoint y: 131, distance: 223.9
click at [125, 131] on div "Crear Documentacion Descripcion Ingresar el descripcion Comentario - Fonoaudiol…" at bounding box center [262, 115] width 524 height 230
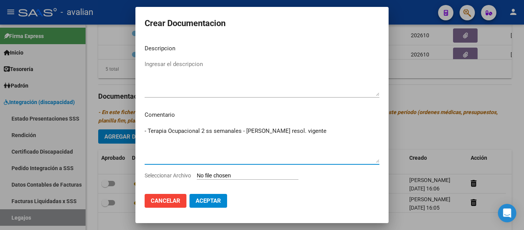
type textarea "- Terapia Ocupacional 2 ss semanales - [PERSON_NAME] resol. vigente"
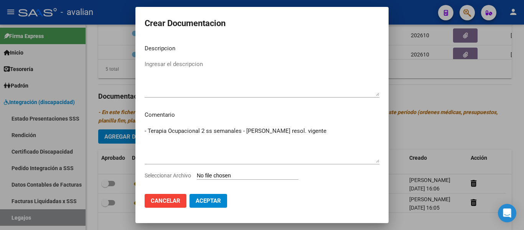
click at [167, 59] on div "Ingresar el descripcion" at bounding box center [262, 77] width 235 height 39
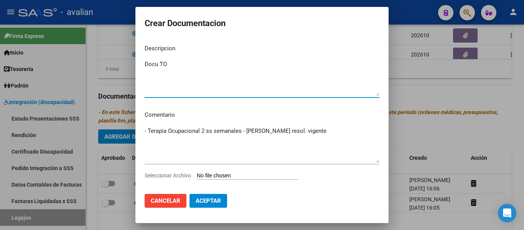
type textarea "Docu TO"
click at [254, 174] on input "Seleccionar Archivo" at bounding box center [248, 175] width 102 height 7
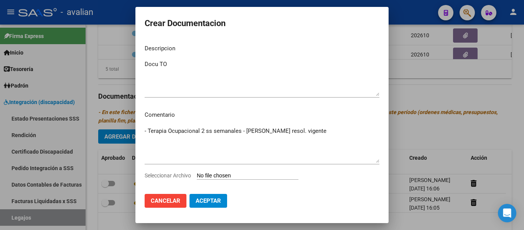
type input "C:\fakepath\T.OCUPACIONAL.pdf"
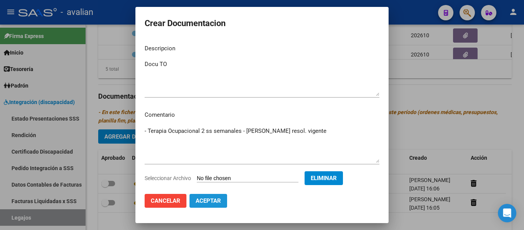
click at [212, 199] on span "Aceptar" at bounding box center [207, 200] width 25 height 7
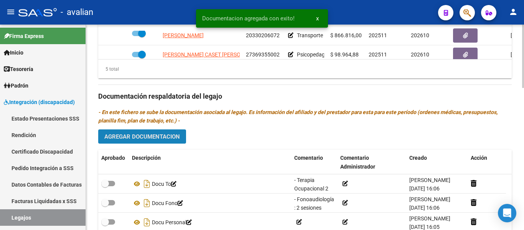
click at [143, 136] on span "Agregar Documentacion" at bounding box center [142, 136] width 76 height 7
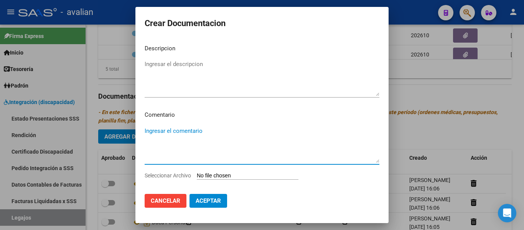
click at [155, 131] on textarea "Ingresar el comentario" at bounding box center [262, 144] width 235 height 36
paste textarea "- Fonoaudiología : 2 sesiones semanales - [PERSON_NAME] resol. vigente - Terapi…"
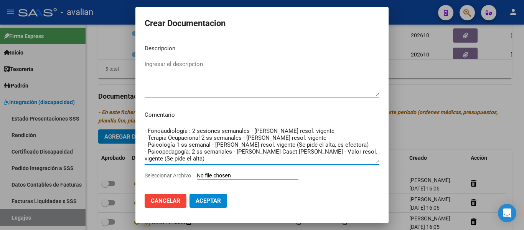
drag, startPoint x: 348, startPoint y: 137, endPoint x: 122, endPoint y: 125, distance: 226.8
click at [122, 125] on div "Crear Documentacion Descripcion Ingresar el descripcion Comentario - Fonoaudiol…" at bounding box center [262, 115] width 524 height 230
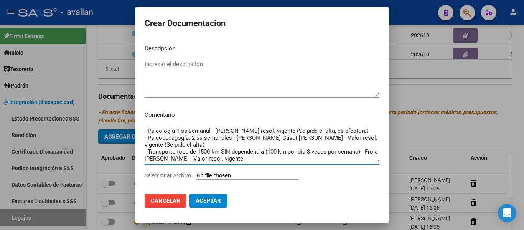
scroll to position [14, 0]
drag, startPoint x: 302, startPoint y: 138, endPoint x: 356, endPoint y: 175, distance: 66.1
click at [279, 175] on mat-dialog-content "Descripcion Ingresar el descripcion Comentario - Psicología 1 ss semanal - [PER…" at bounding box center [261, 112] width 253 height 149
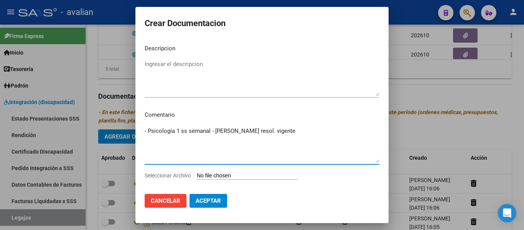
scroll to position [0, 0]
type textarea "- Psicología 1 ss semanal - [PERSON_NAME] resol. vigente"
drag, startPoint x: 193, startPoint y: 71, endPoint x: 186, endPoint y: 64, distance: 9.2
click at [192, 70] on textarea "Ingresar el descripcion" at bounding box center [262, 78] width 235 height 36
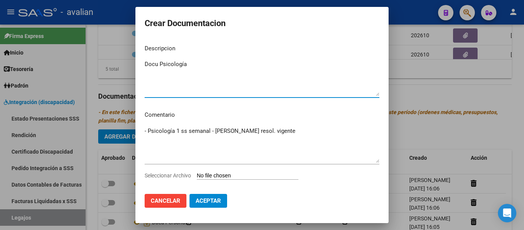
type textarea "Docu Psicología"
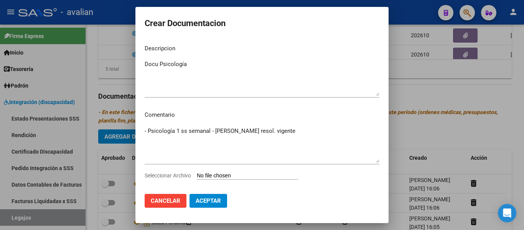
click at [229, 176] on input "Seleccionar Archivo" at bounding box center [248, 175] width 102 height 7
type input "C:\fakepath\PSICOLOGA_compressed.pdf"
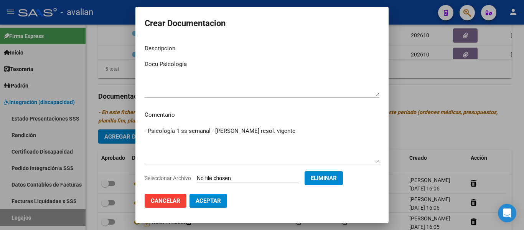
click at [210, 202] on span "Aceptar" at bounding box center [207, 200] width 25 height 7
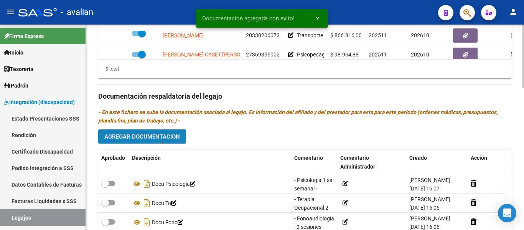
click at [137, 140] on span "Agregar Documentacion" at bounding box center [142, 136] width 76 height 7
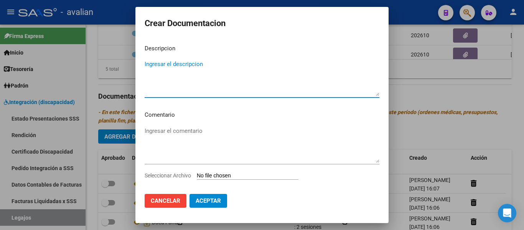
click at [186, 140] on textarea "Ingresar el comentario" at bounding box center [262, 144] width 235 height 36
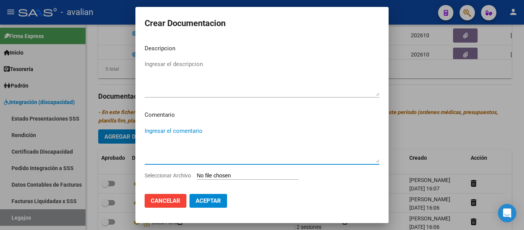
paste textarea "- Fonoaudiología : 2 sesiones semanales - [PERSON_NAME] resol. vigente - Terapi…"
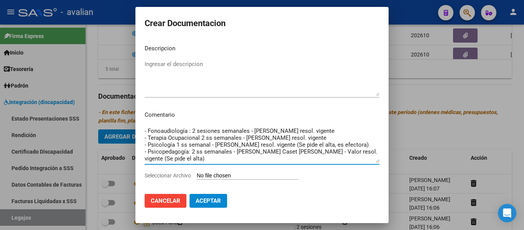
drag, startPoint x: 146, startPoint y: 148, endPoint x: 117, endPoint y: 126, distance: 35.8
click at [117, 126] on div "Crear Documentacion Descripcion Ingresar el descripcion Comentario - Fonoaudiol…" at bounding box center [262, 115] width 524 height 230
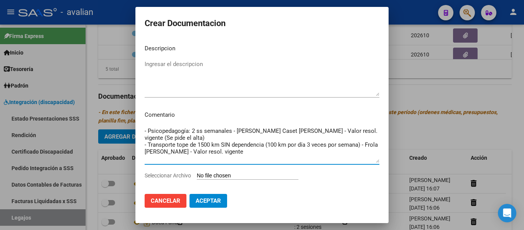
drag, startPoint x: 343, startPoint y: 136, endPoint x: 362, endPoint y: 161, distance: 31.4
click at [279, 161] on textarea "- Psicopedagogía: 2 ss semanales - [PERSON_NAME] Caset [PERSON_NAME] - Valor re…" at bounding box center [262, 144] width 235 height 36
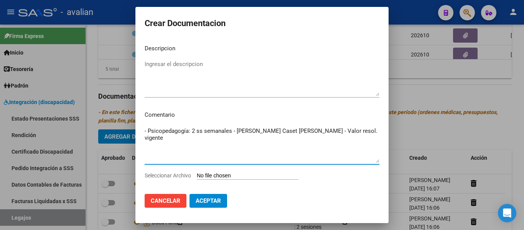
type textarea "- Psicopedagogía: 2 ss semanales - [PERSON_NAME] Caset [PERSON_NAME] - Valor re…"
click at [250, 66] on textarea "Ingresar el descripcion" at bounding box center [262, 78] width 235 height 36
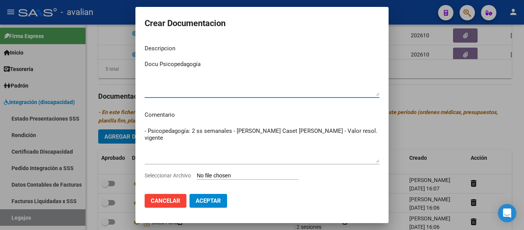
type textarea "Docu Psicopedagogía"
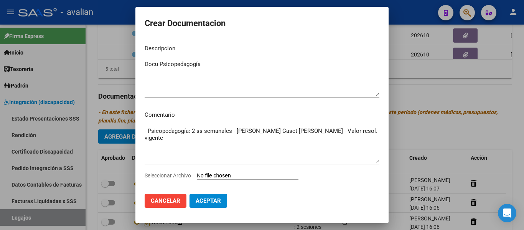
click at [248, 176] on input "Seleccionar Archivo" at bounding box center [248, 175] width 102 height 7
type input "C:\fakepath\PSICOPEDAGOGA_compressed.pdf"
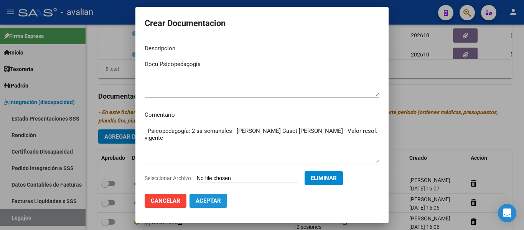
click at [207, 204] on button "Aceptar" at bounding box center [208, 201] width 38 height 14
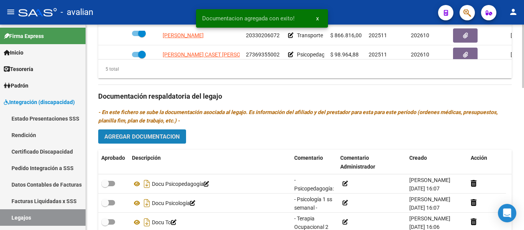
click at [160, 137] on span "Agregar Documentacion" at bounding box center [142, 136] width 76 height 7
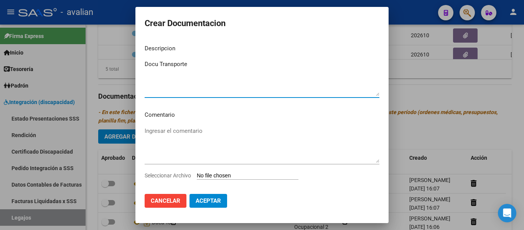
type textarea "Docu Transporte"
click at [167, 127] on textarea "Ingresar el comentario" at bounding box center [262, 144] width 235 height 36
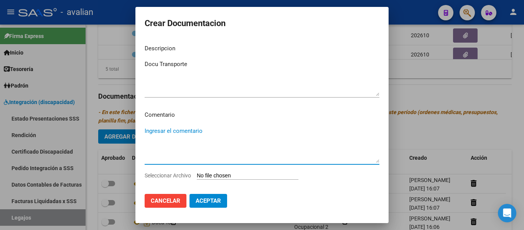
paste textarea "- Fonoaudiología : 2 sesiones semanales - [PERSON_NAME] resol. vigente - Terapi…"
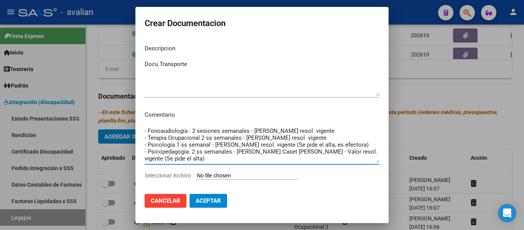
drag, startPoint x: 174, startPoint y: 145, endPoint x: 120, endPoint y: 114, distance: 62.0
click at [120, 114] on div "Crear Documentacion Descripcion Docu Transporte Ingresar el descripcion Comenta…" at bounding box center [262, 115] width 524 height 230
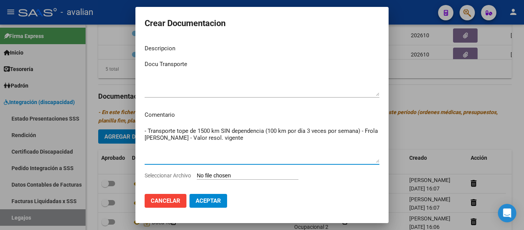
click at [215, 148] on textarea "- Transporte tope de 1500 km SIN dependencia (100 km por día 3 veces por semana…" at bounding box center [262, 144] width 235 height 36
click at [274, 139] on textarea "- Transporte tope de 1500 km SIN dependencia (100 km por día 3 veces por semana…" at bounding box center [262, 144] width 235 height 36
type textarea "- Transporte tope de 1500 km SIN dependencia (100 km por día 3 veces por semana…"
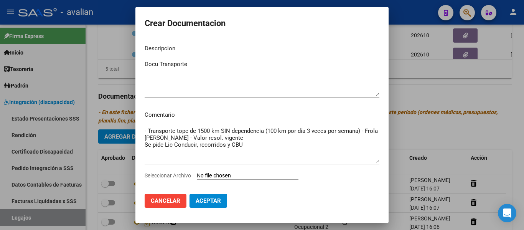
click at [265, 176] on input "Seleccionar Archivo" at bounding box center [248, 175] width 102 height 7
type input "C:\fakepath\TRANSPORTE (7).pdf"
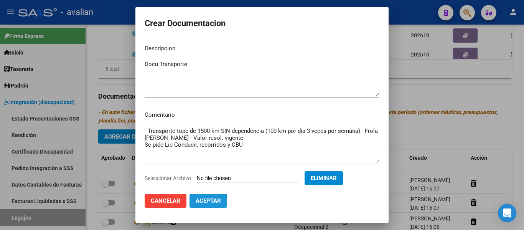
click at [205, 196] on button "Aceptar" at bounding box center [208, 201] width 38 height 14
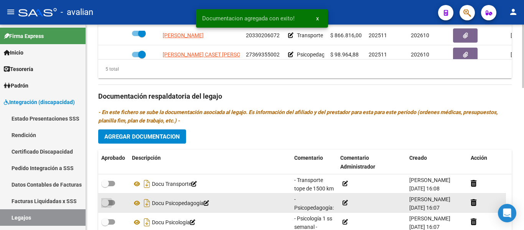
click at [113, 202] on span at bounding box center [108, 202] width 14 height 5
click at [105, 205] on input "checkbox" at bounding box center [105, 205] width 0 height 0
checkbox input "true"
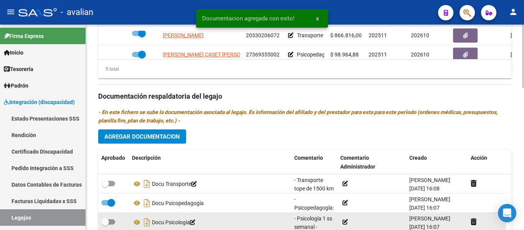
click at [111, 222] on span at bounding box center [108, 221] width 14 height 5
click at [105, 224] on input "checkbox" at bounding box center [105, 224] width 0 height 0
checkbox input "true"
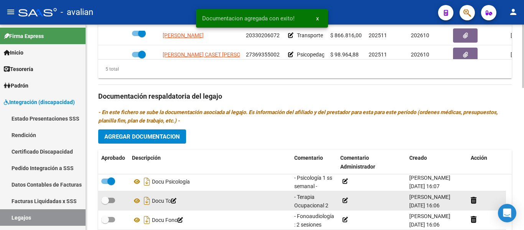
scroll to position [46, 0]
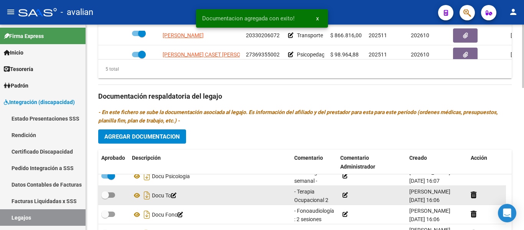
click at [116, 195] on div at bounding box center [113, 195] width 25 height 10
click at [115, 195] on span at bounding box center [108, 194] width 14 height 5
click at [105, 197] on input "checkbox" at bounding box center [105, 197] width 0 height 0
checkbox input "true"
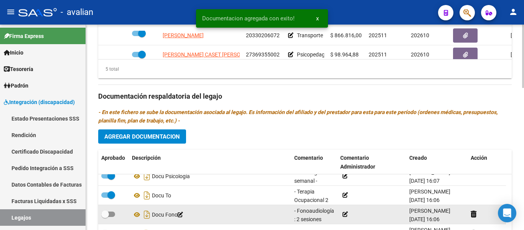
click at [112, 214] on span at bounding box center [108, 213] width 14 height 5
click at [105, 217] on input "checkbox" at bounding box center [105, 217] width 0 height 0
checkbox input "true"
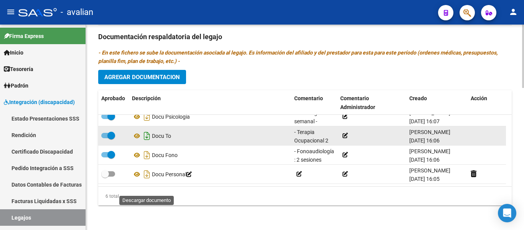
scroll to position [460, 0]
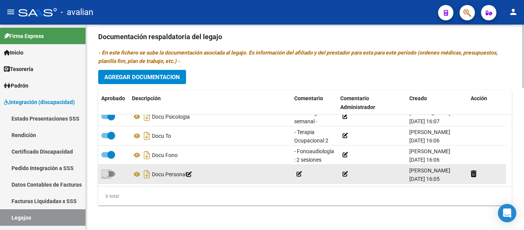
click at [112, 175] on span at bounding box center [108, 173] width 14 height 5
click at [105, 176] on input "checkbox" at bounding box center [105, 176] width 0 height 0
checkbox input "true"
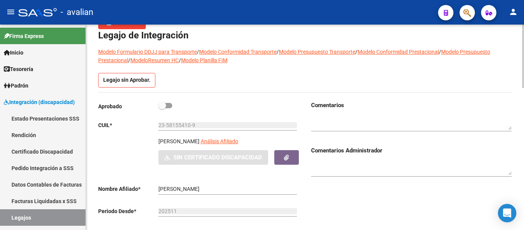
scroll to position [39, 0]
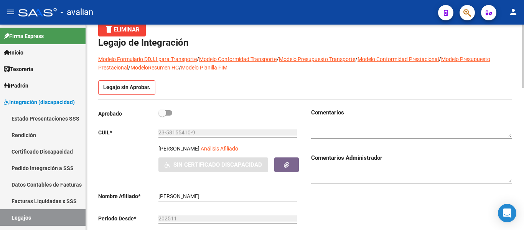
click at [171, 113] on span at bounding box center [165, 112] width 14 height 5
click at [162, 115] on input "checkbox" at bounding box center [162, 115] width 0 height 0
checkbox input "true"
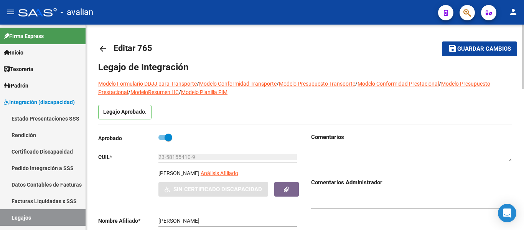
scroll to position [0, 0]
click at [279, 46] on mat-icon "save" at bounding box center [452, 48] width 9 height 9
